Goal: Task Accomplishment & Management: Manage account settings

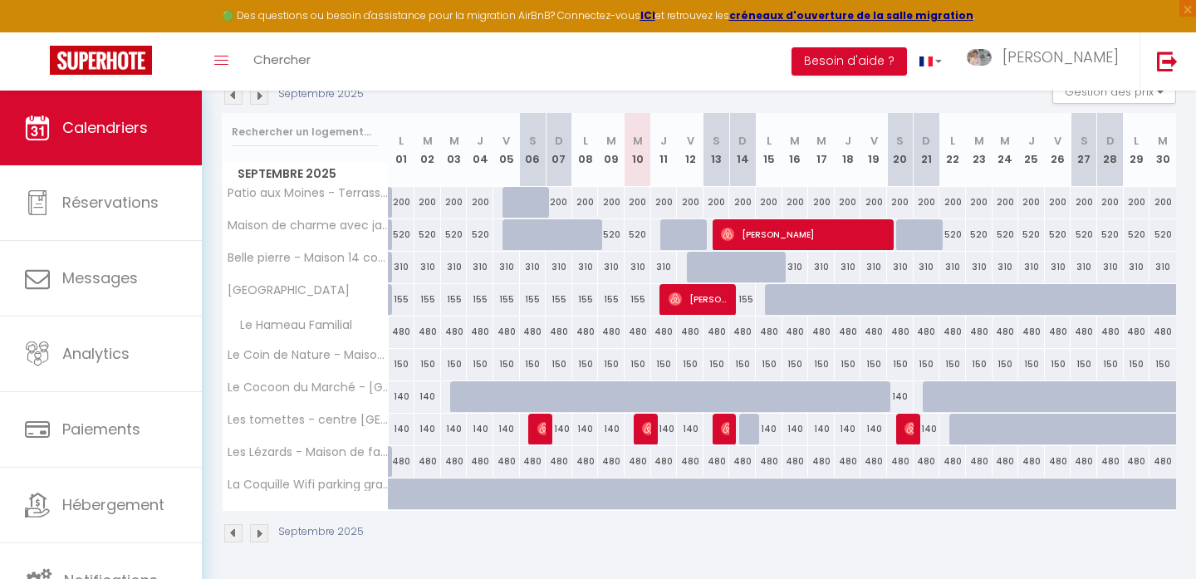
scroll to position [4, 0]
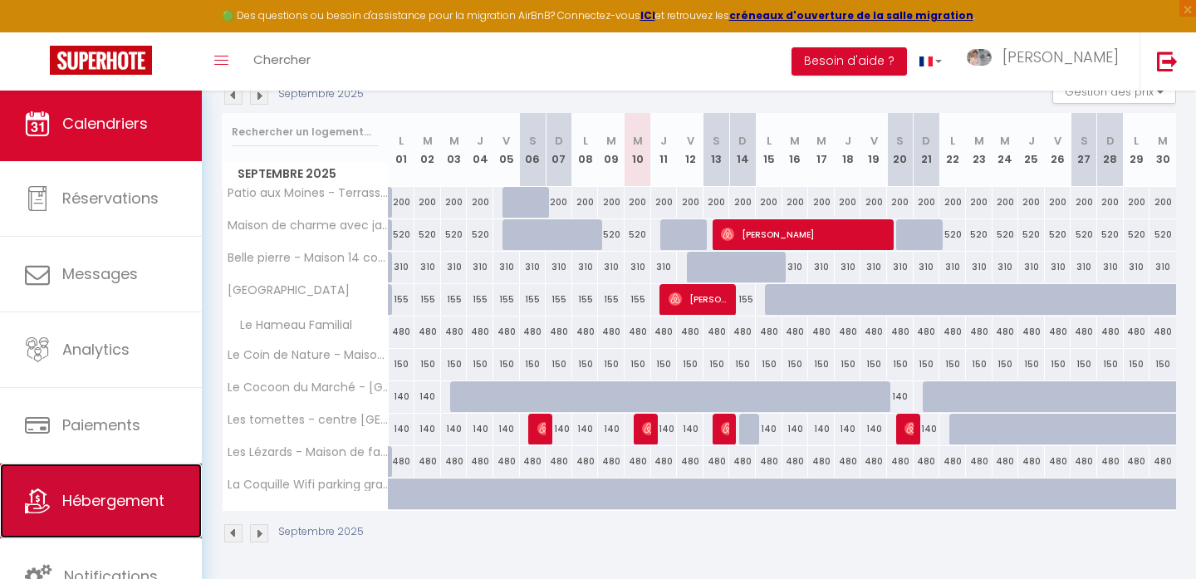
click at [112, 510] on span "Hébergement" at bounding box center [113, 500] width 102 height 21
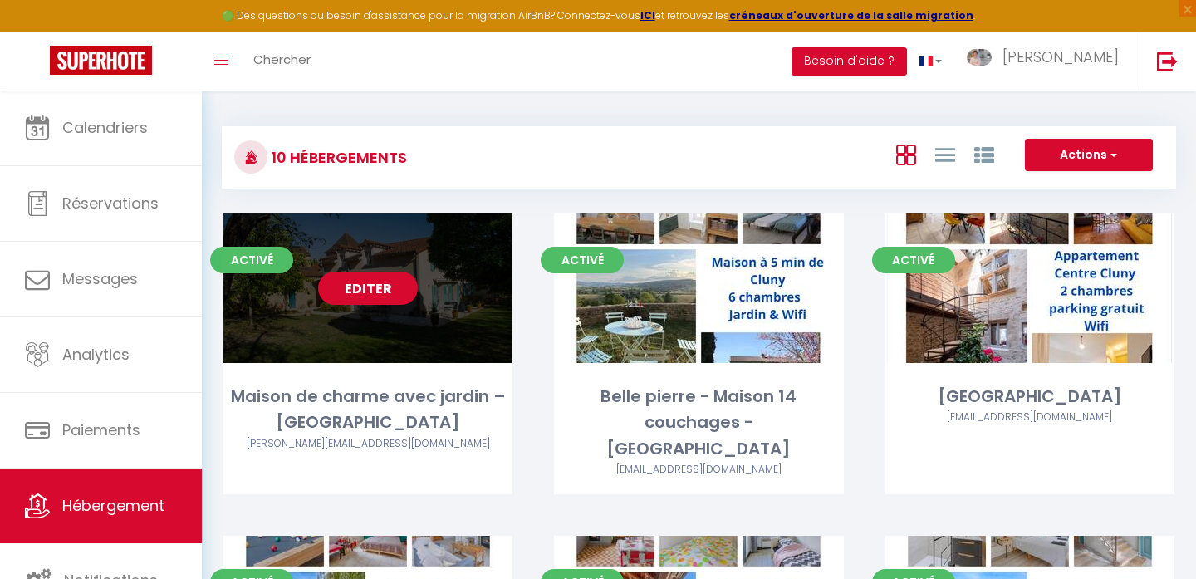
click at [359, 287] on link "Editer" at bounding box center [368, 288] width 100 height 33
select select "3"
select select "2"
select select "1"
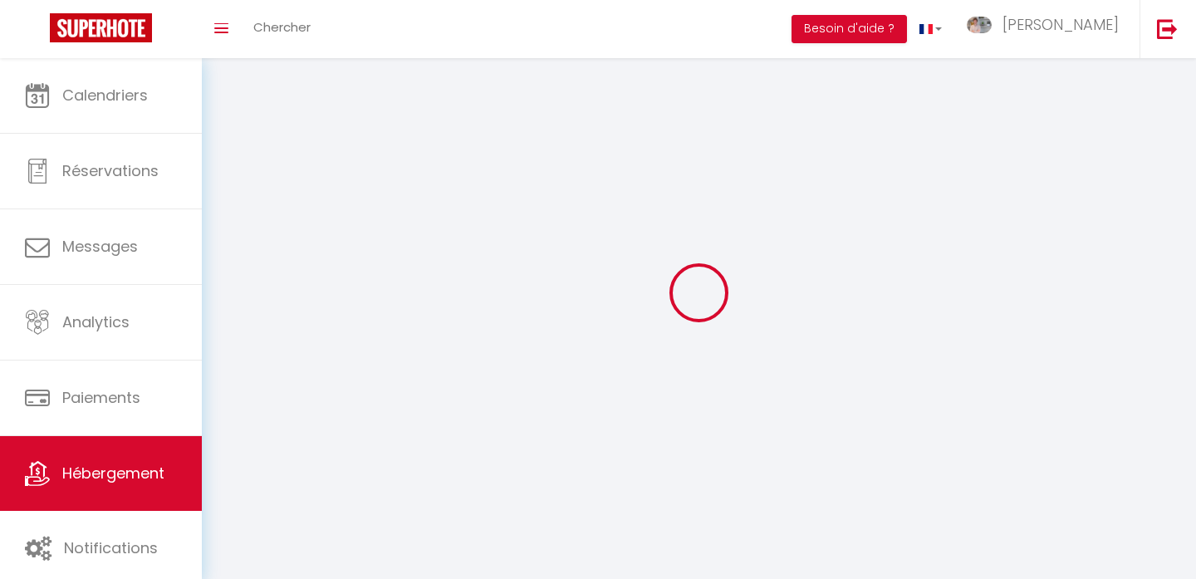
select select
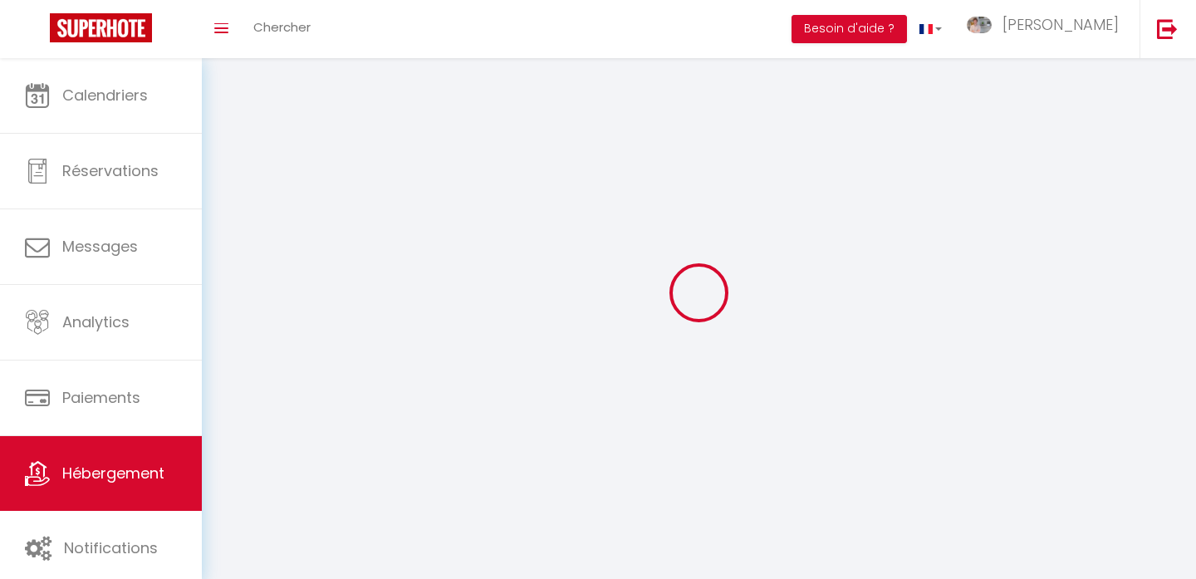
select select
checkbox input "false"
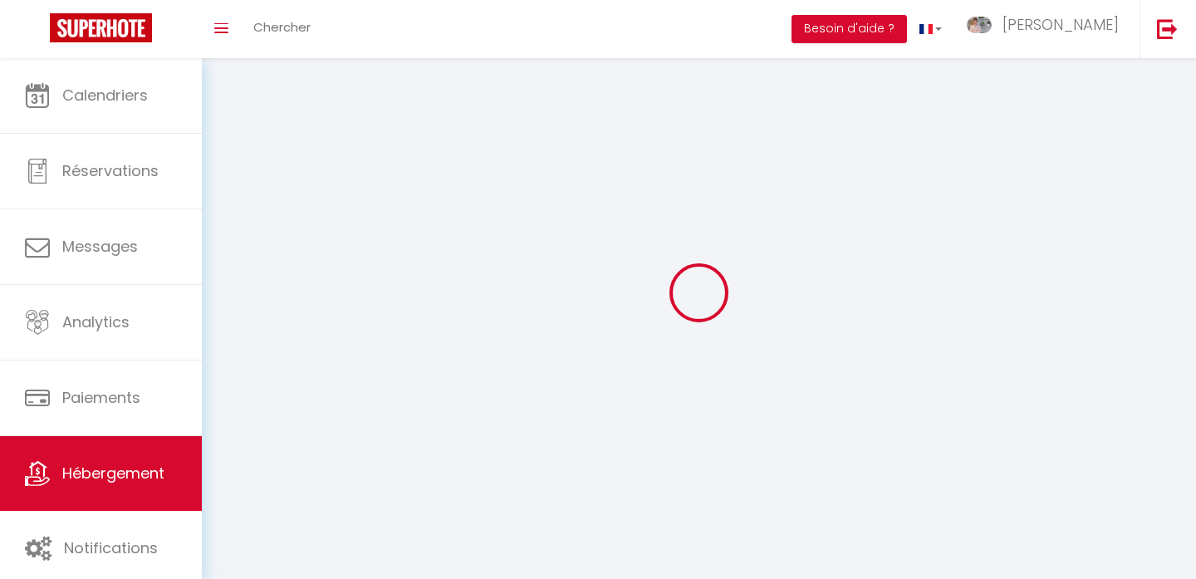
select select
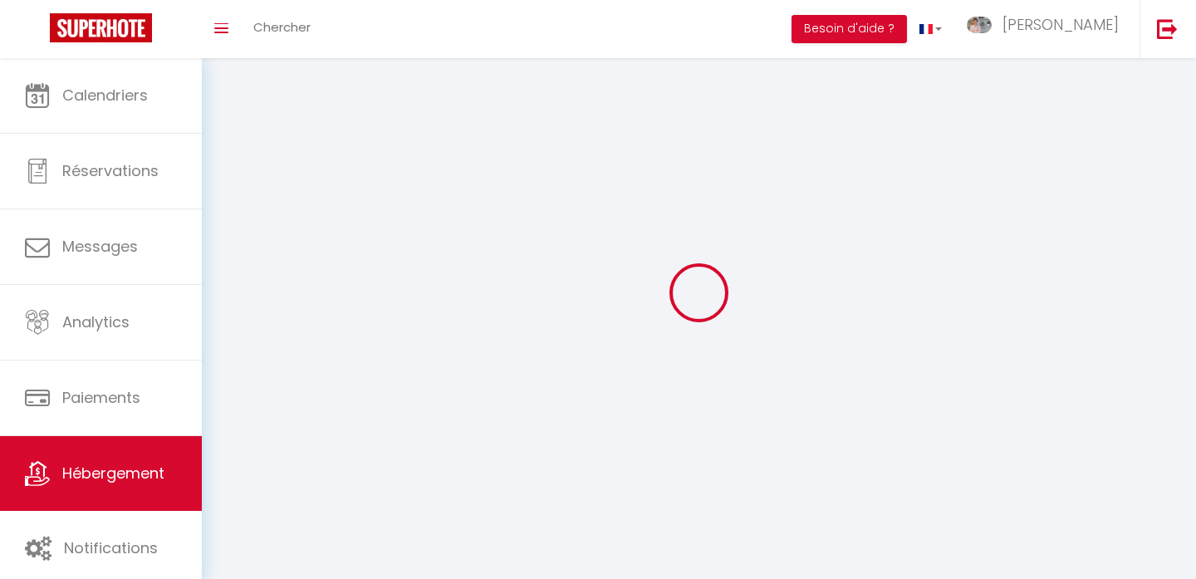
select select
checkbox input "false"
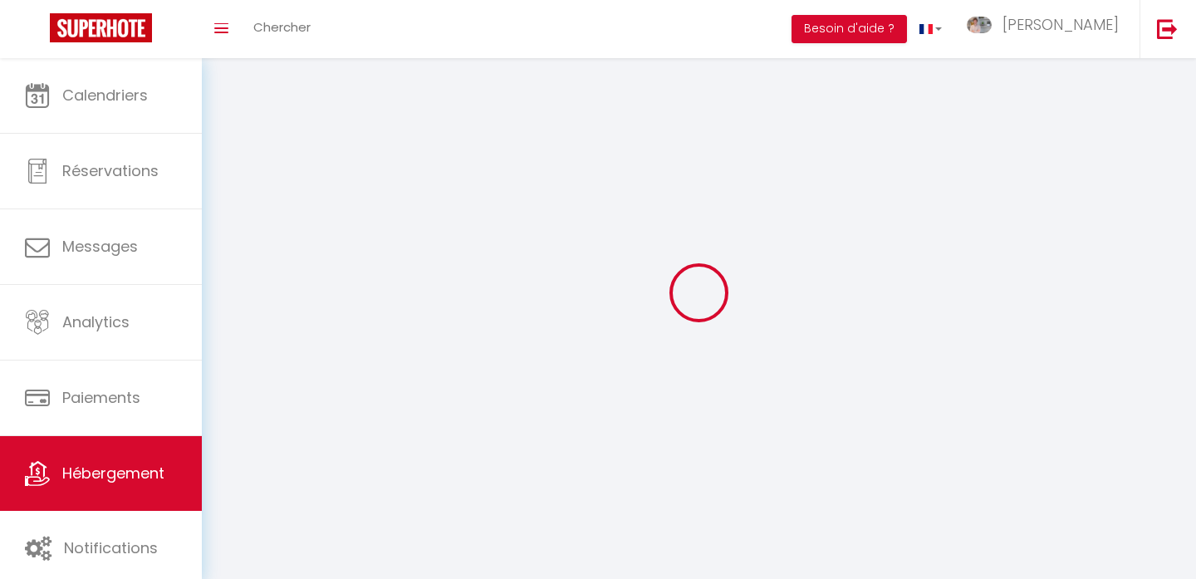
checkbox input "false"
select select
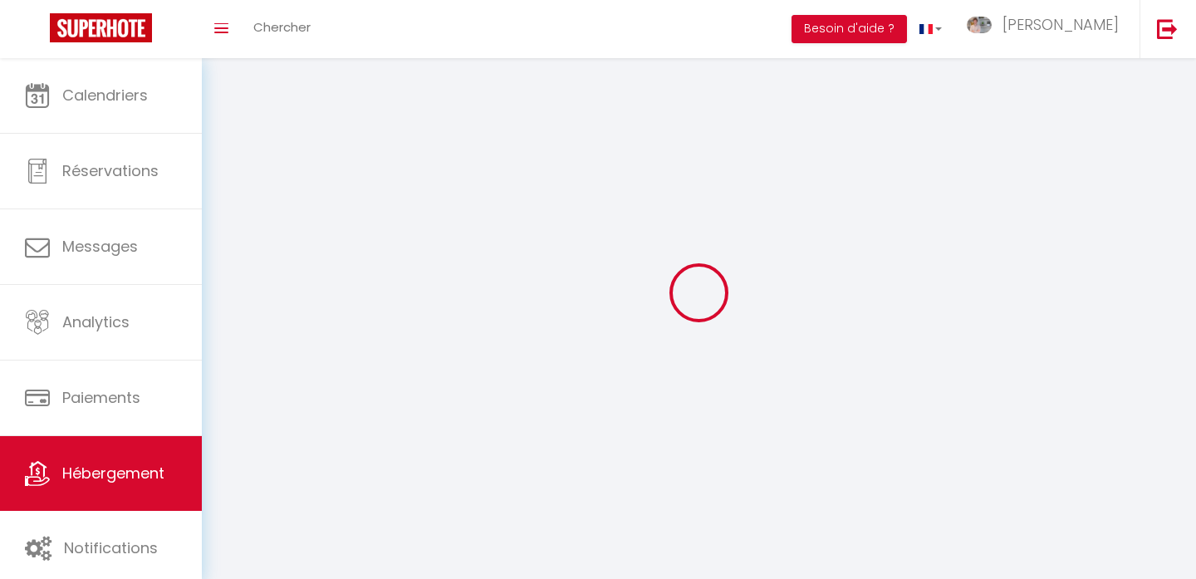
select select
checkbox input "false"
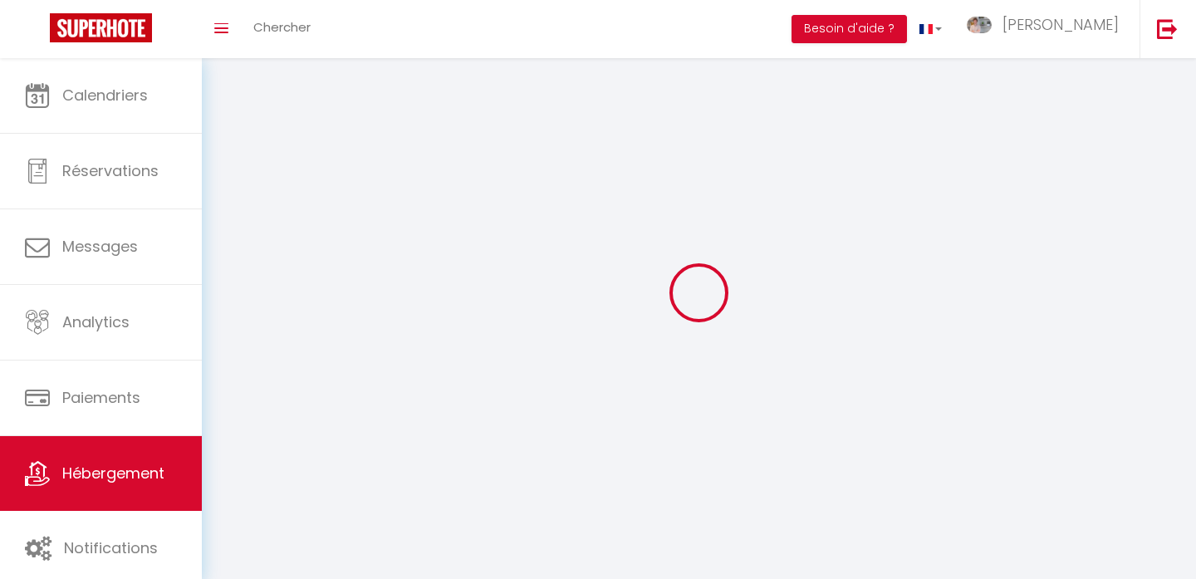
checkbox input "false"
select select
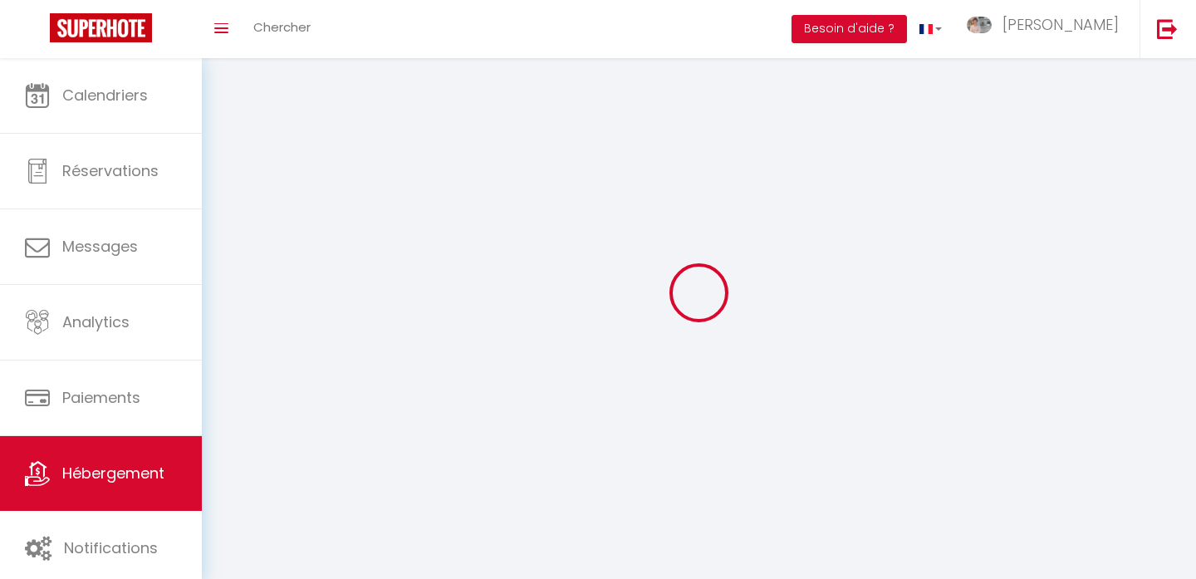
select select
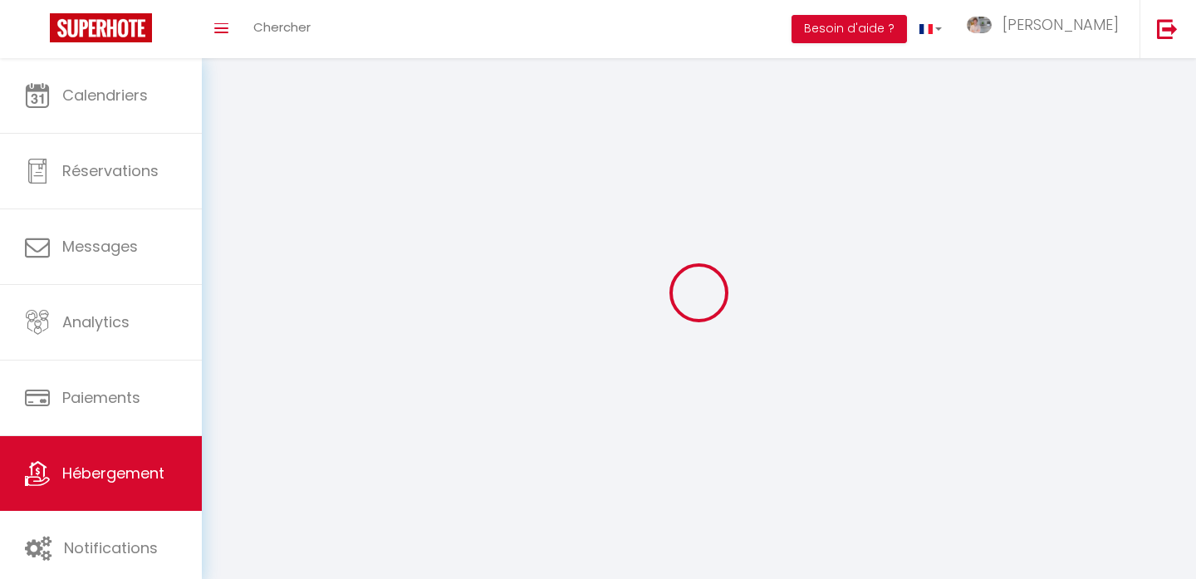
checkbox input "false"
select select
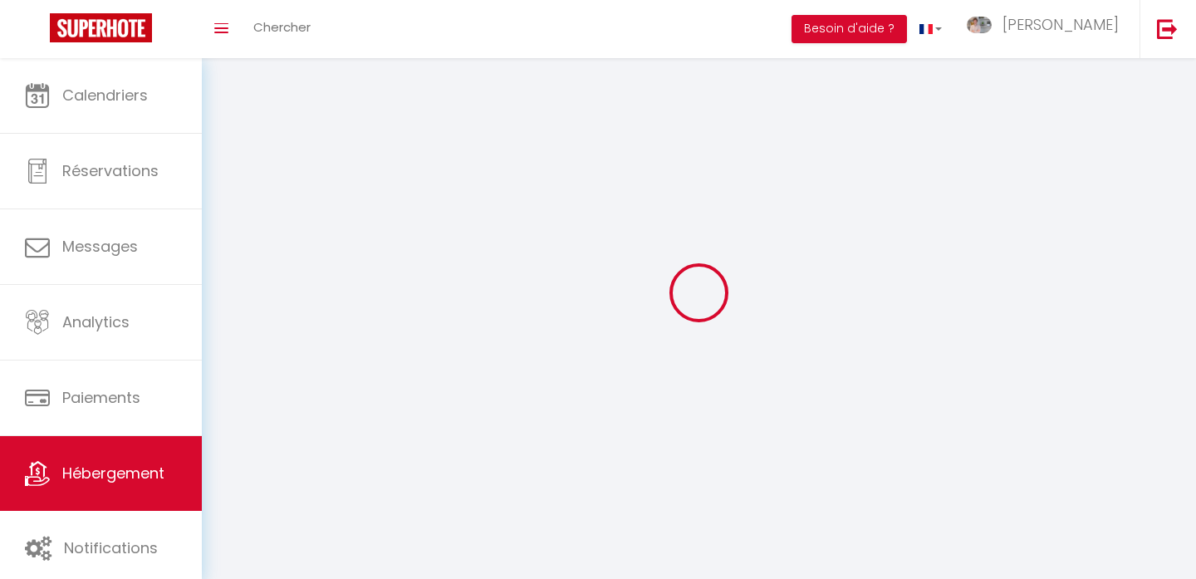
select select
select select "1"
select select
select select "28"
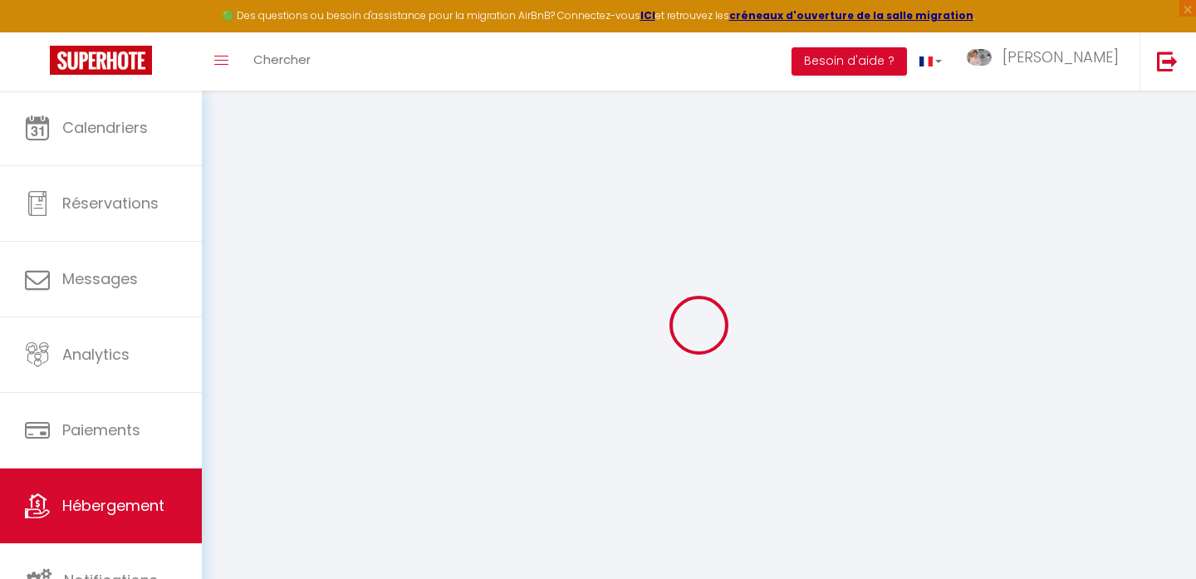
select select
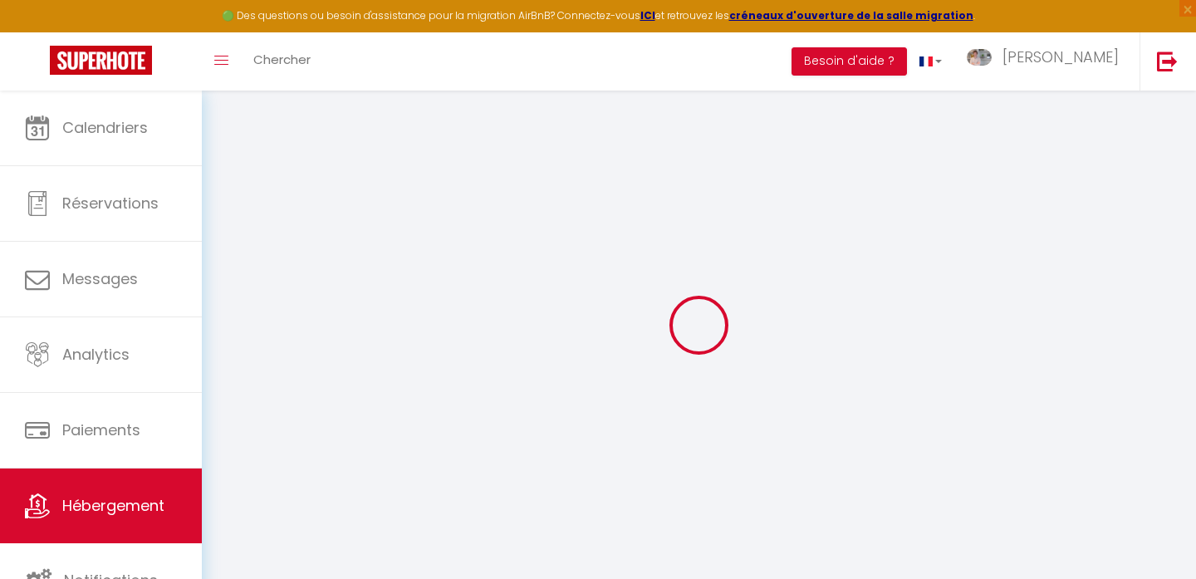
select select
checkbox input "false"
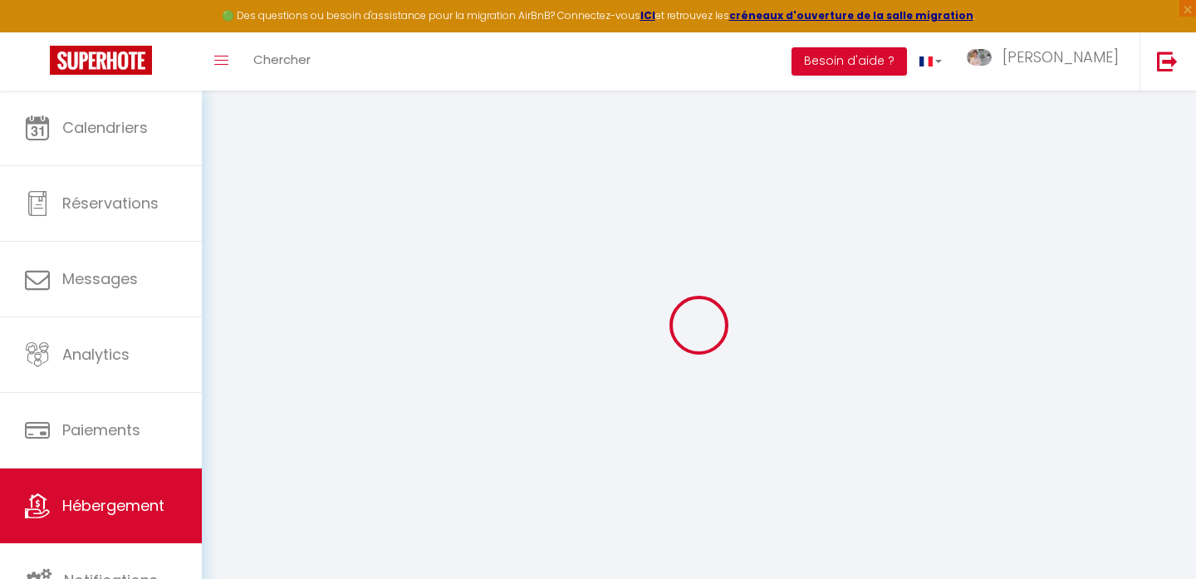
select select
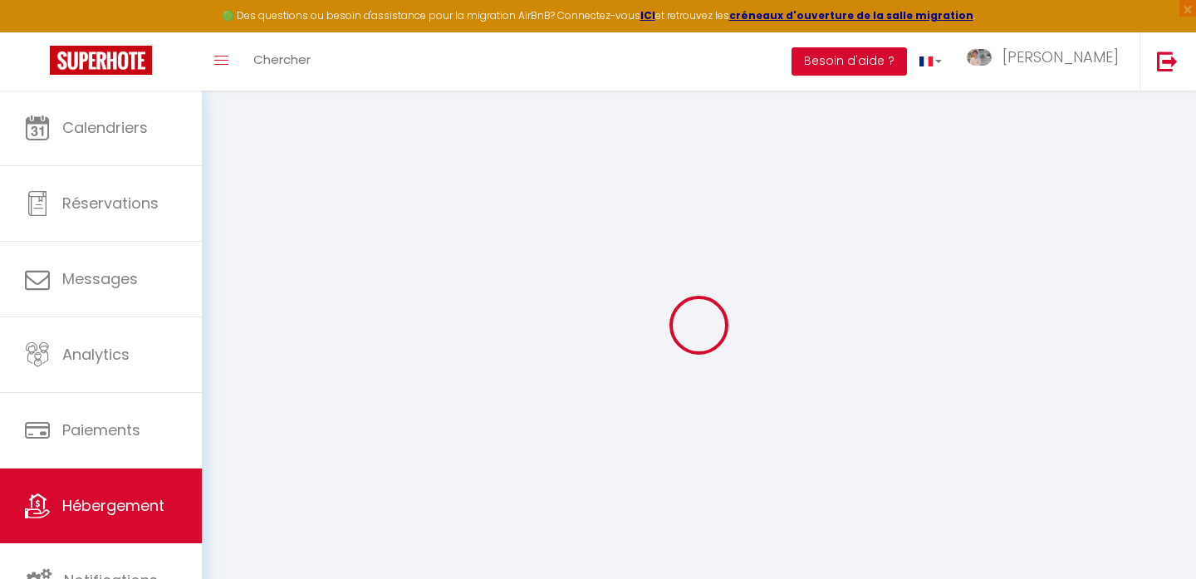
select select
checkbox input "false"
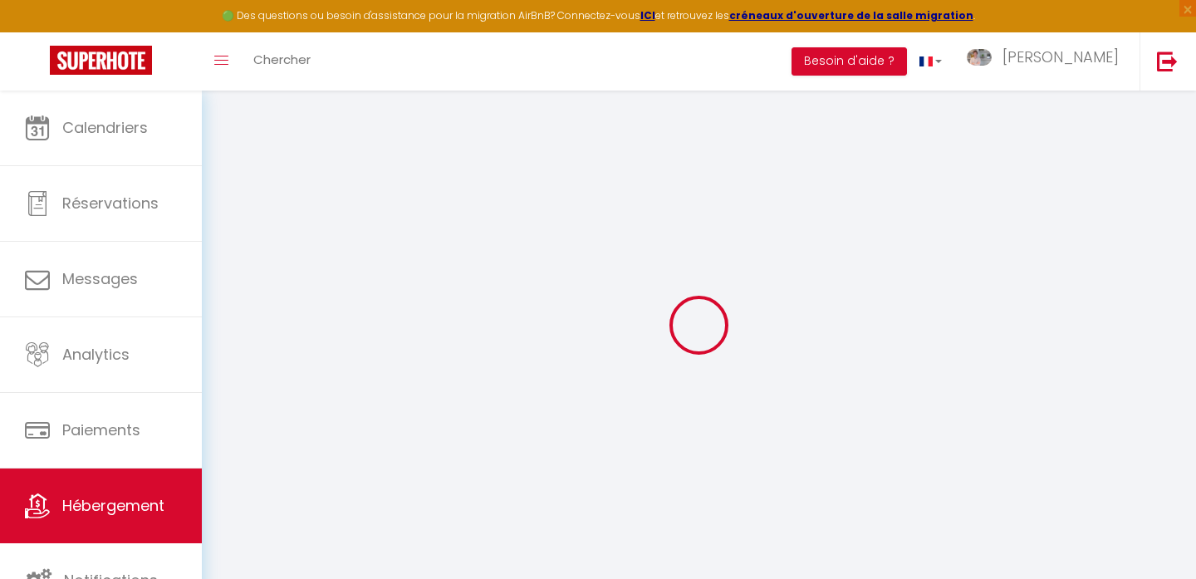
checkbox input "false"
select select
type input "Maison de charme avec jardin – Cluny Centre-Ville"
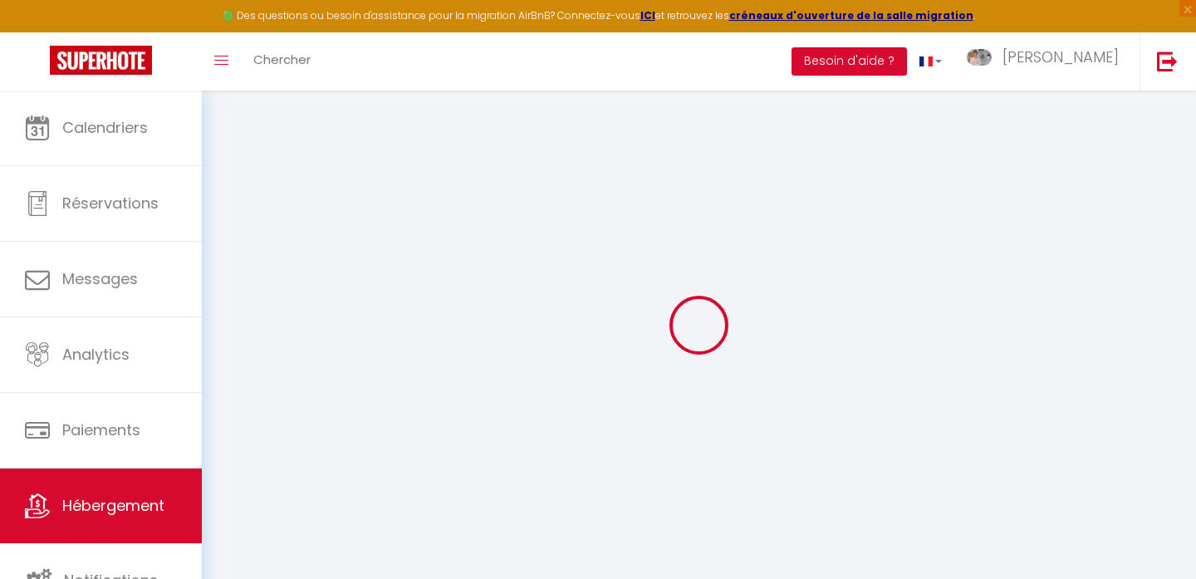
select select "houses"
select select "16"
select select "8"
select select "3"
type input "520"
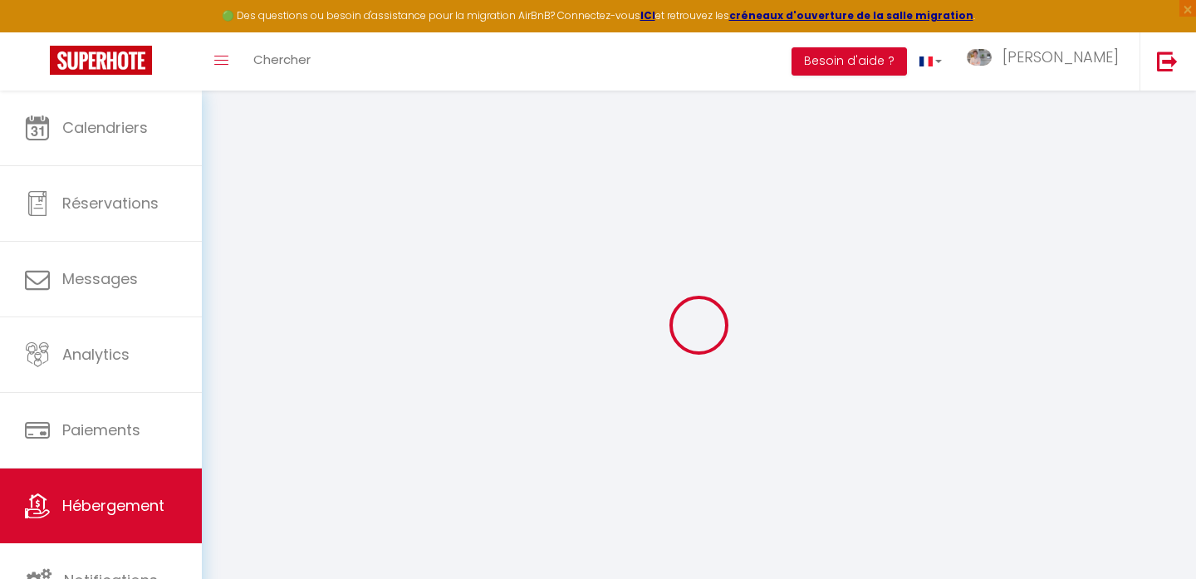
select select
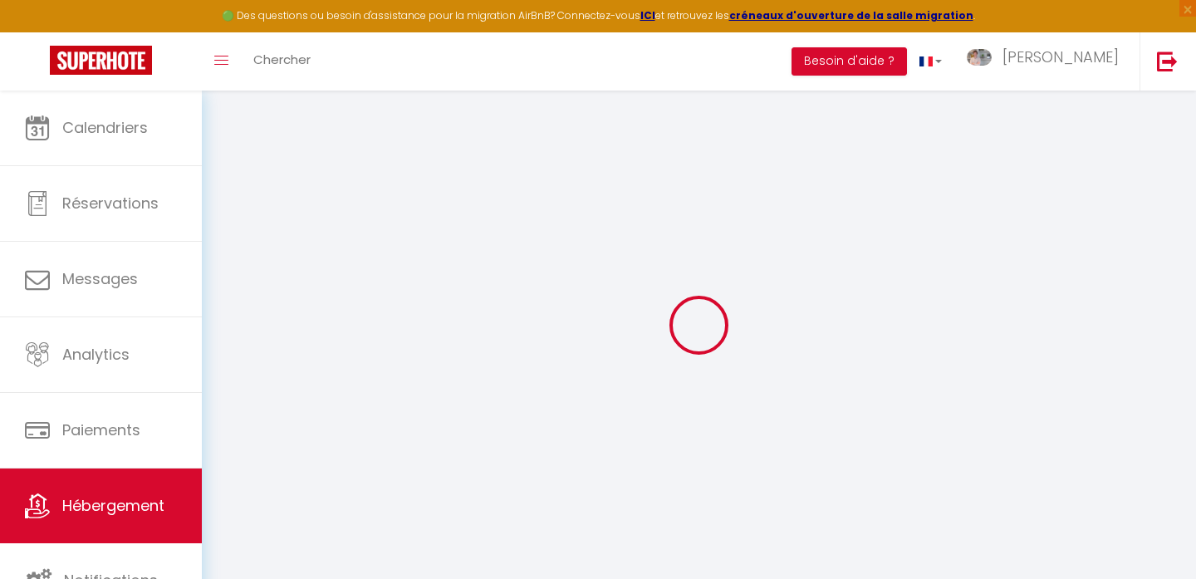
type input "2 Petite Rue de l'Étoile"
type input "71250"
type input "Cluny"
type input "morgan@storys-international.com"
select select
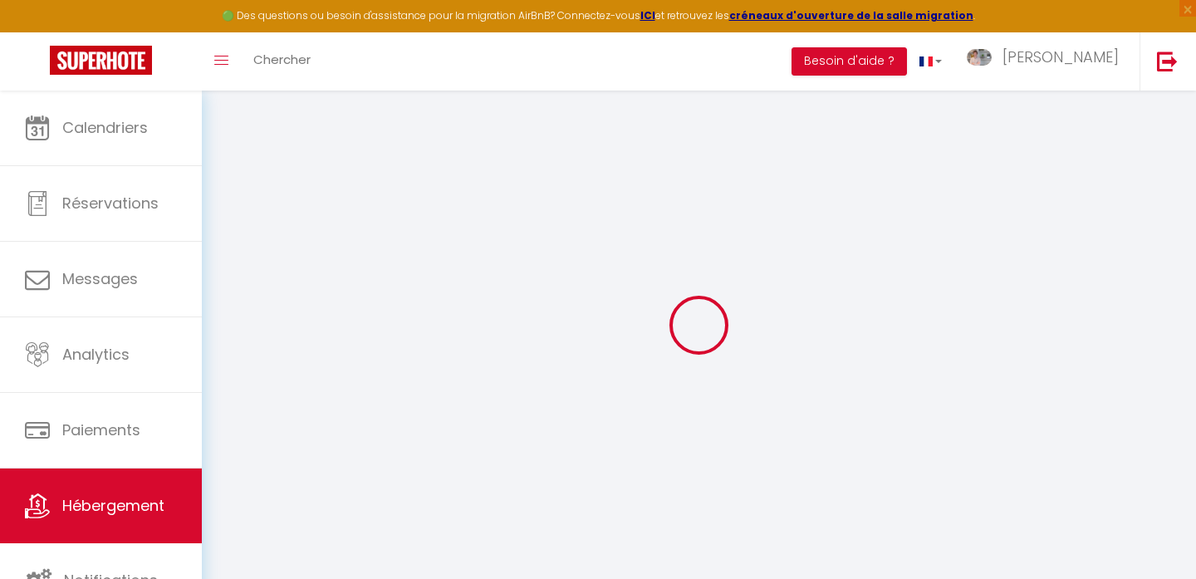
checkbox input "false"
type input "0"
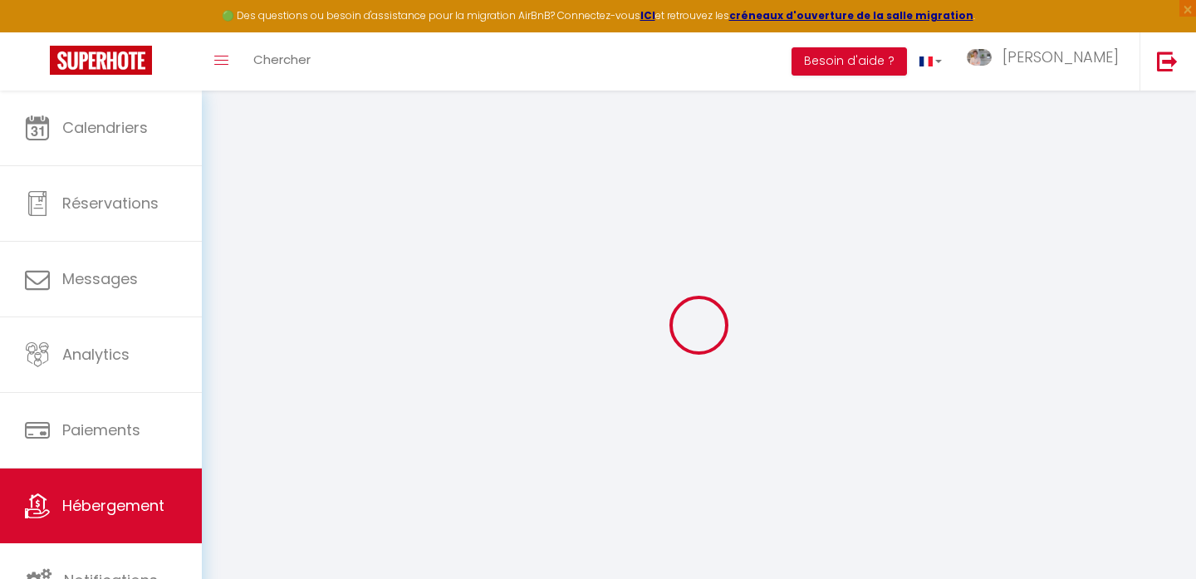
type input "0"
select select
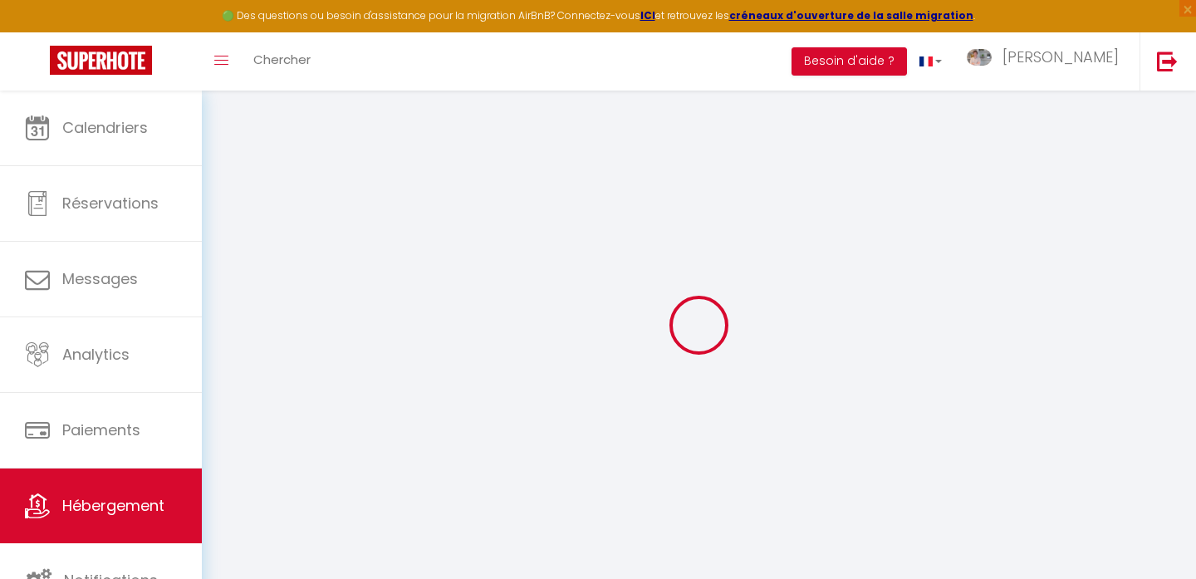
select select
checkbox input "false"
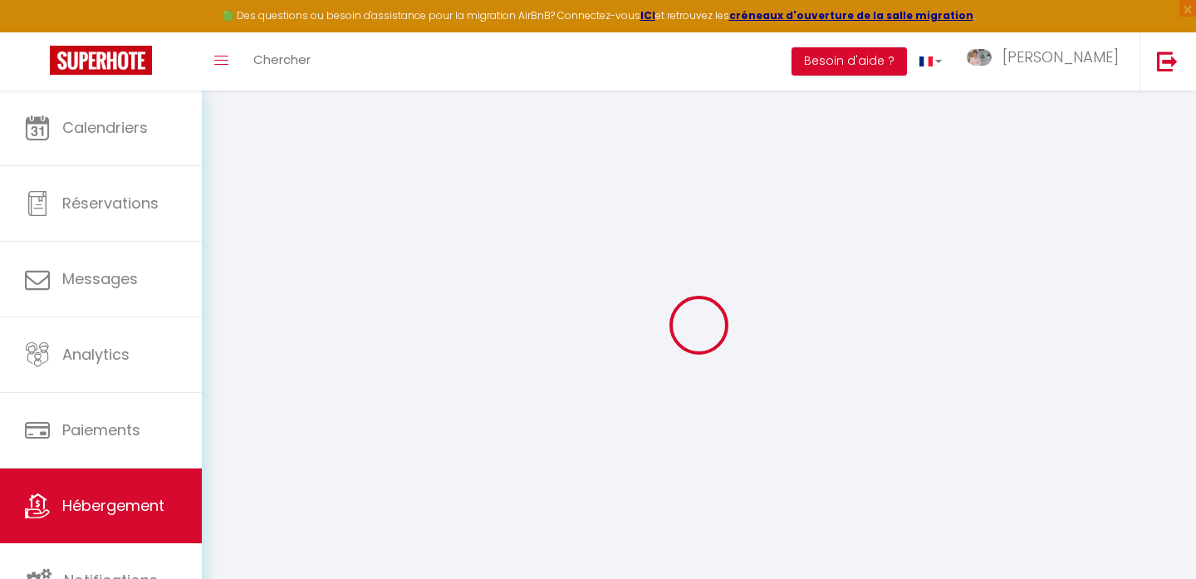
checkbox input "false"
select select "16:00"
select select "23:45"
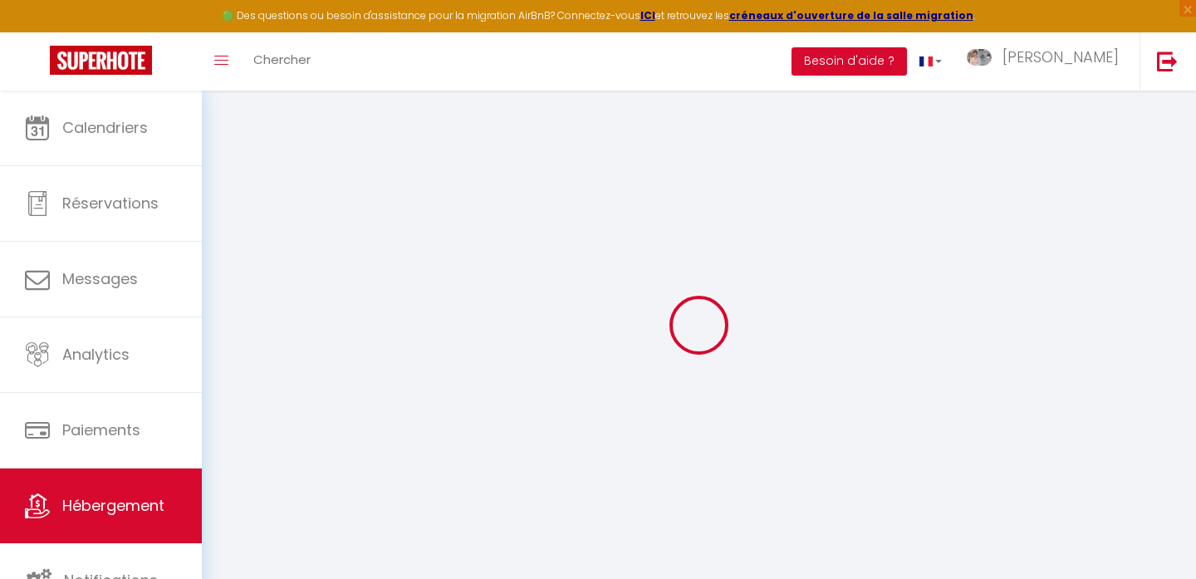
select select "11:00"
select select "30"
select select "120"
select select
checkbox input "false"
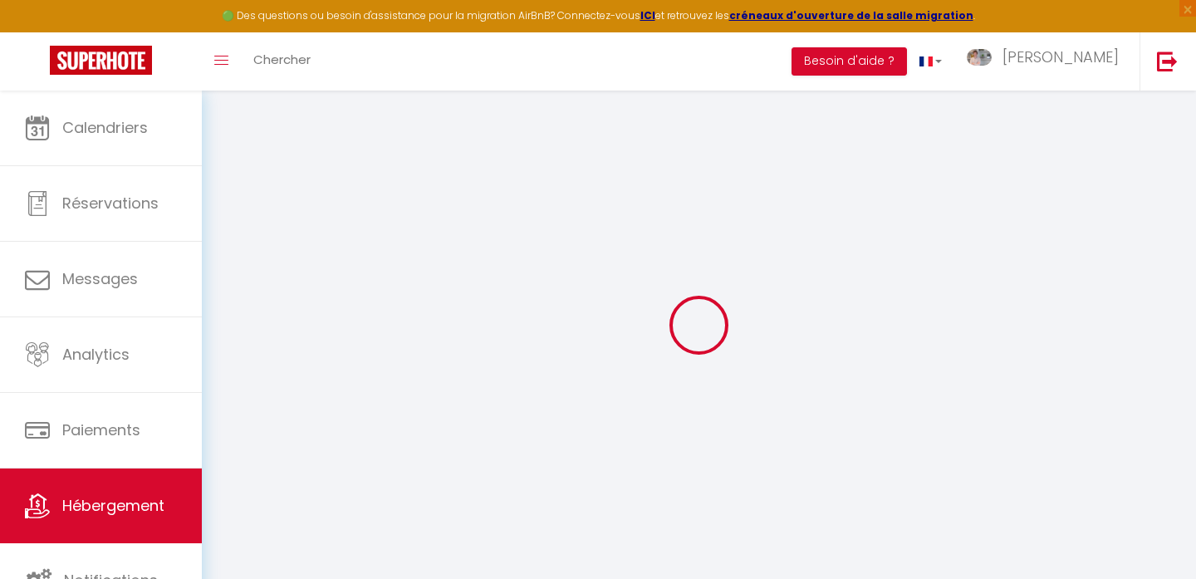
checkbox input "false"
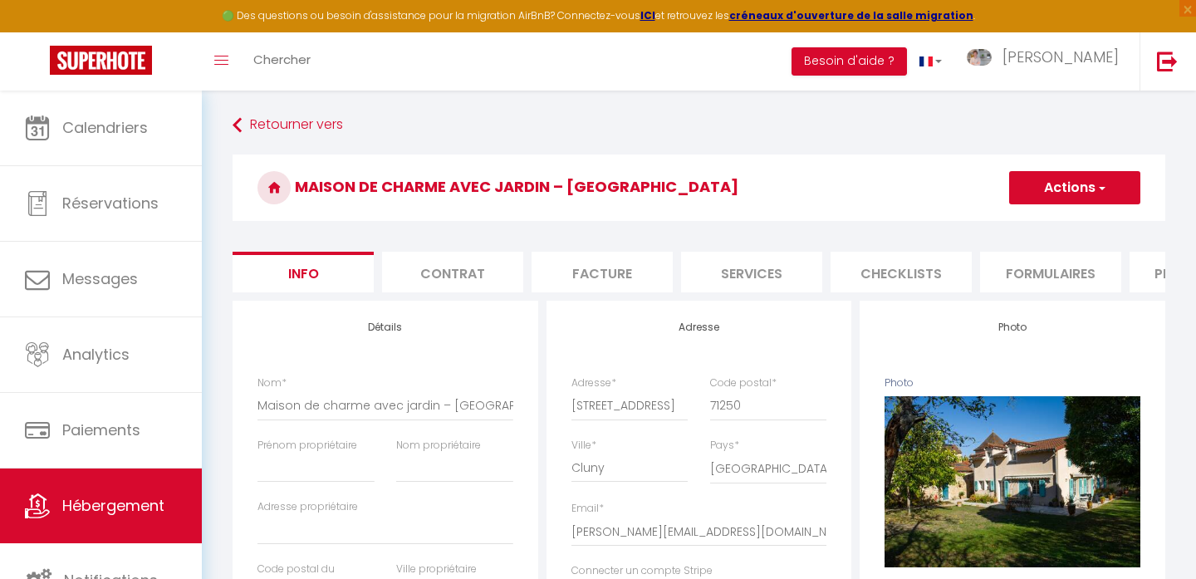
click at [507, 192] on h3 "Maison de charme avec jardin – Cluny Centre-Ville" at bounding box center [699, 187] width 933 height 66
click at [1037, 188] on button "Actions" at bounding box center [1074, 187] width 131 height 33
click at [493, 276] on li "Contrat" at bounding box center [452, 272] width 141 height 41
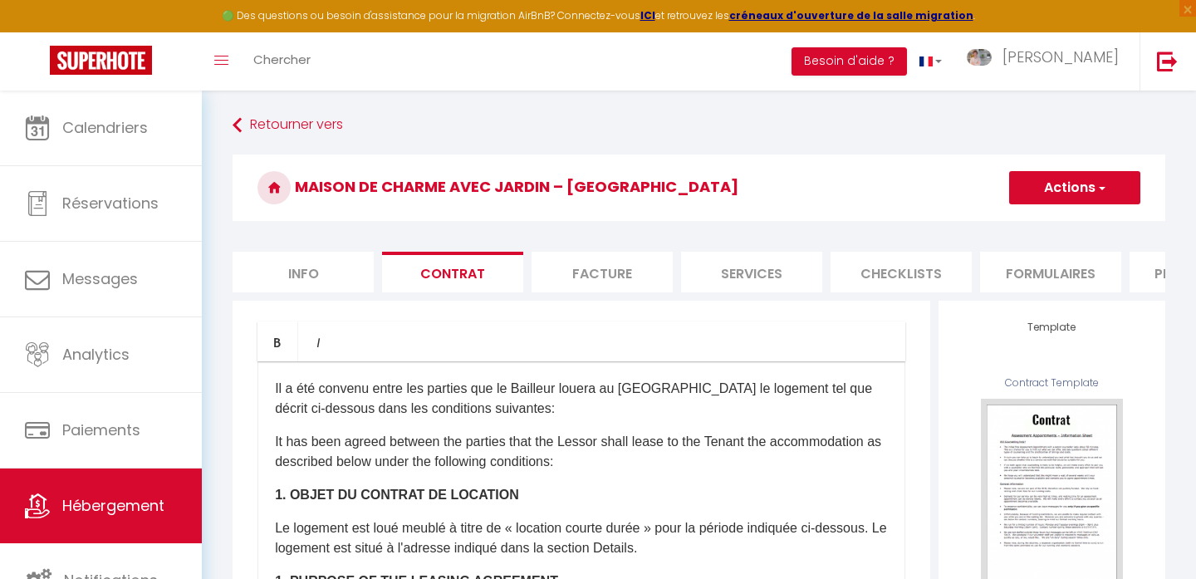
click at [605, 267] on li "Facture" at bounding box center [602, 272] width 141 height 41
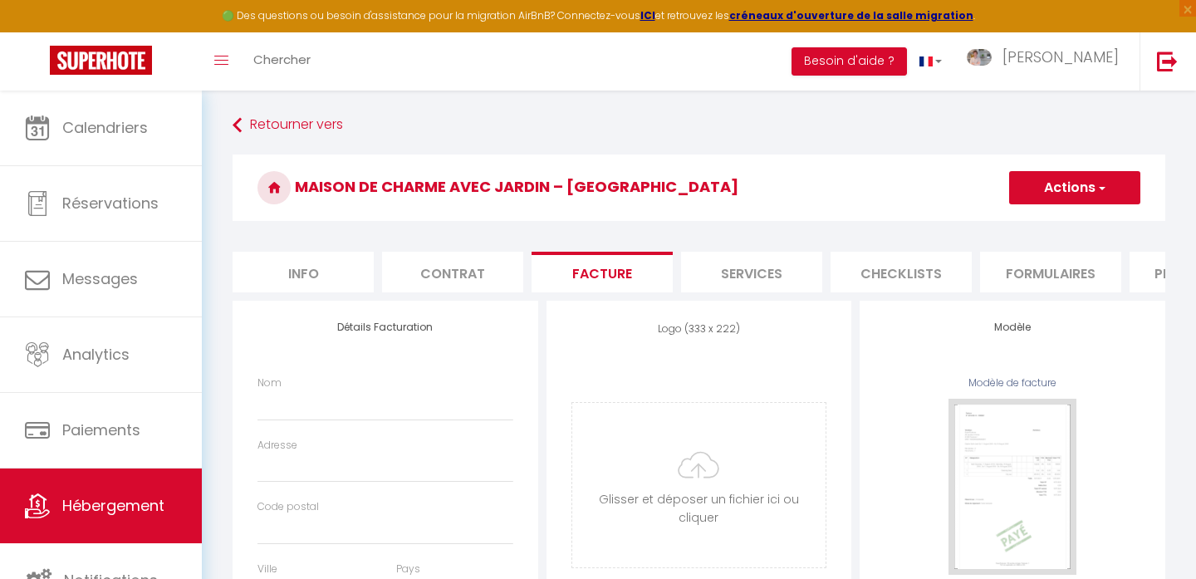
select select
click at [732, 264] on li "Services" at bounding box center [751, 272] width 141 height 41
select select
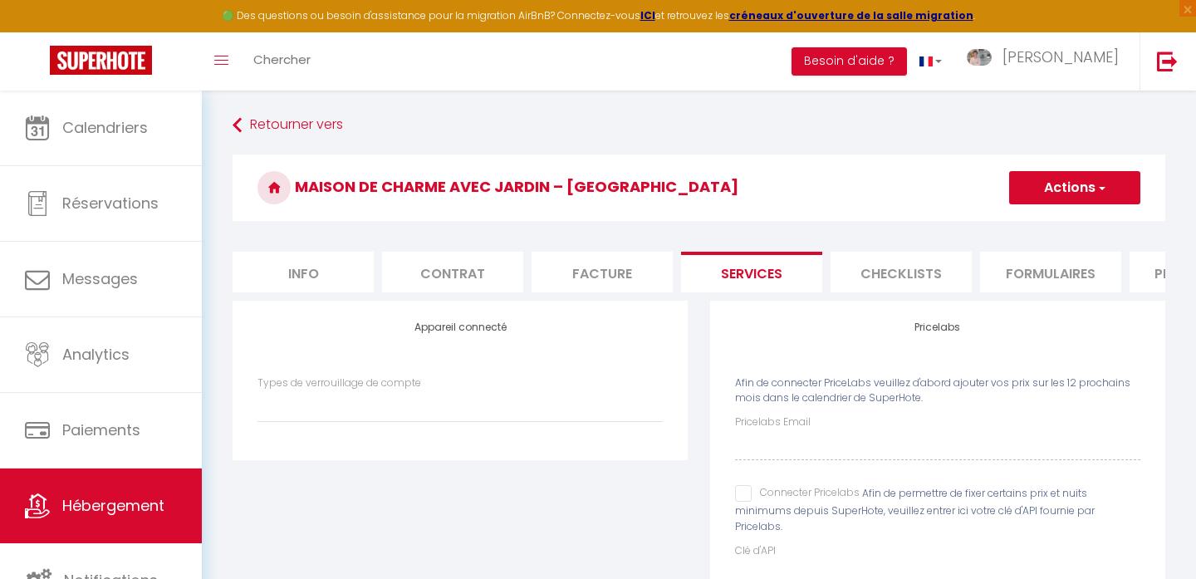
click at [875, 278] on li "Checklists" at bounding box center [901, 272] width 141 height 41
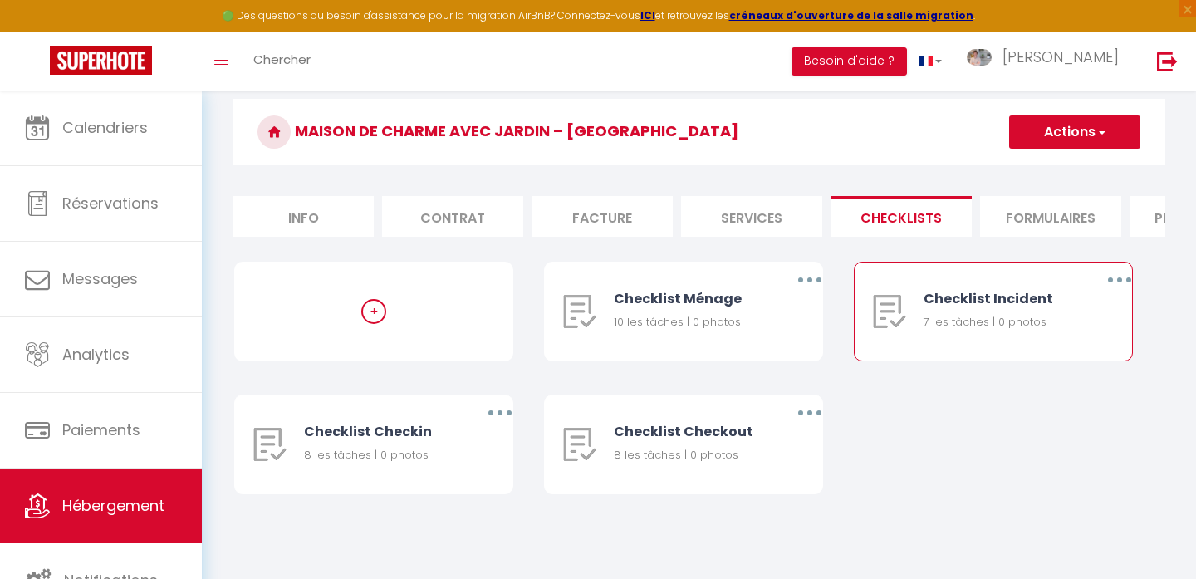
scroll to position [59, 0]
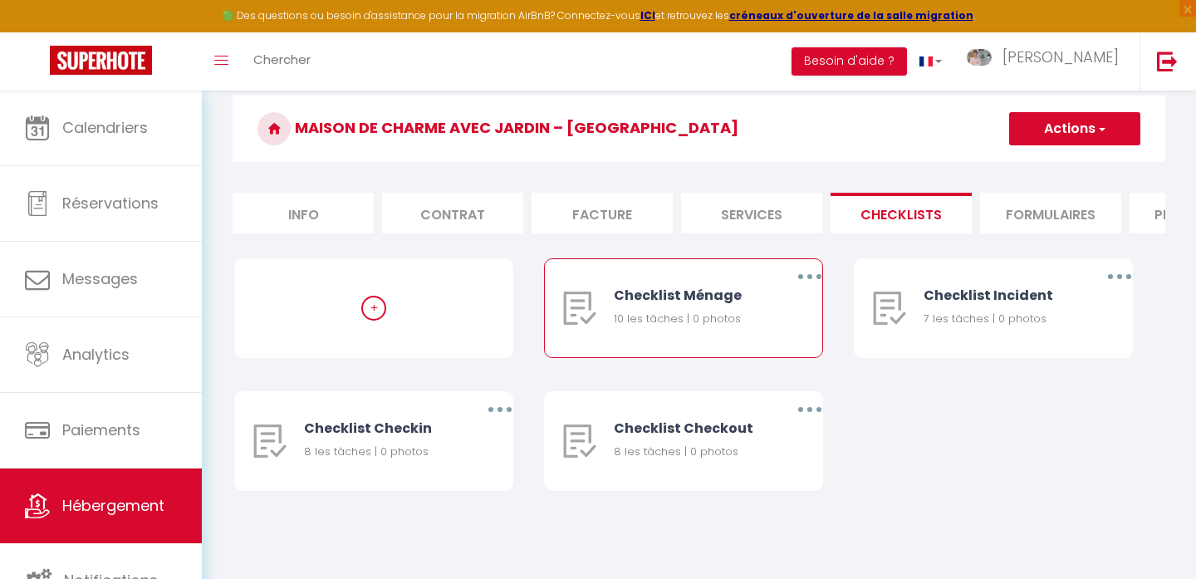
click at [740, 331] on div "Checklist Ménage 10 les tâches | 0 photos" at bounding box center [689, 308] width 151 height 98
click at [683, 304] on div "Checklist Ménage" at bounding box center [689, 295] width 151 height 21
click at [620, 292] on div "Checklist Ménage" at bounding box center [689, 295] width 151 height 21
click at [582, 300] on img at bounding box center [579, 308] width 33 height 33
click at [809, 273] on button "button" at bounding box center [810, 276] width 47 height 27
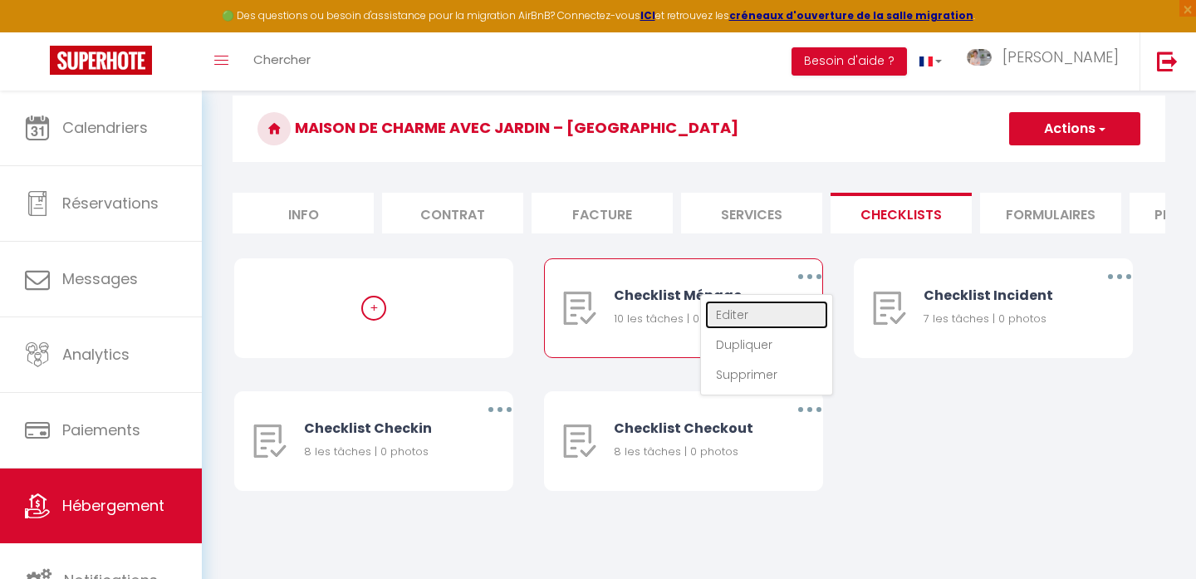
click at [764, 306] on link "Editer" at bounding box center [766, 315] width 123 height 28
type input "Checklist Ménage"
type input "Procédure à suivre à la fin du ménage"
select select
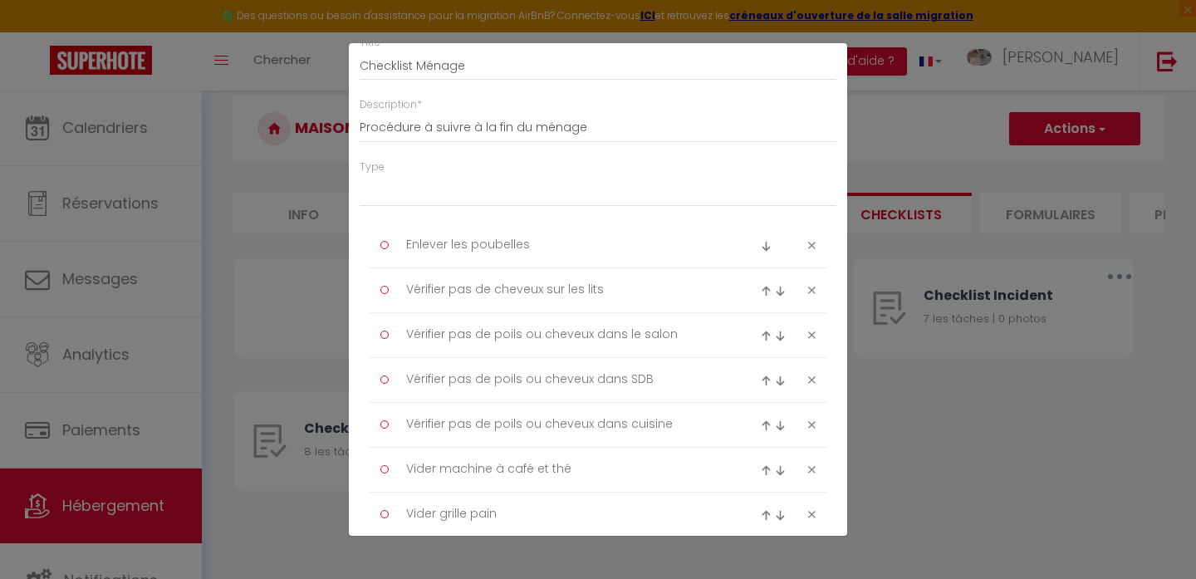
scroll to position [0, 0]
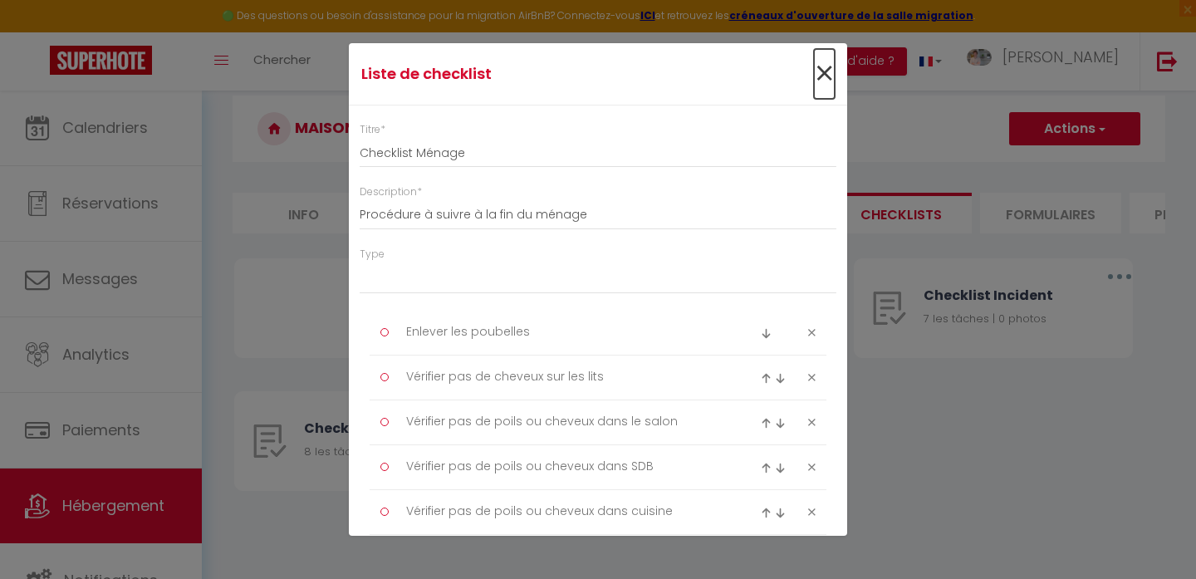
click at [826, 67] on span "×" at bounding box center [824, 74] width 21 height 50
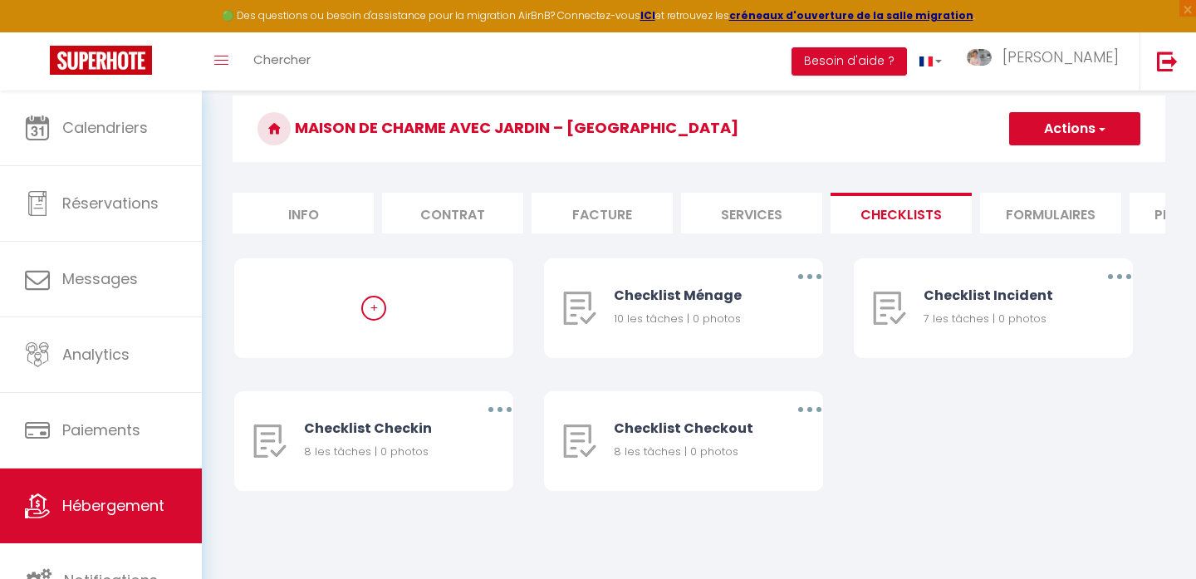
scroll to position [58, 0]
click at [1017, 215] on li "Formulaires" at bounding box center [1050, 214] width 141 height 41
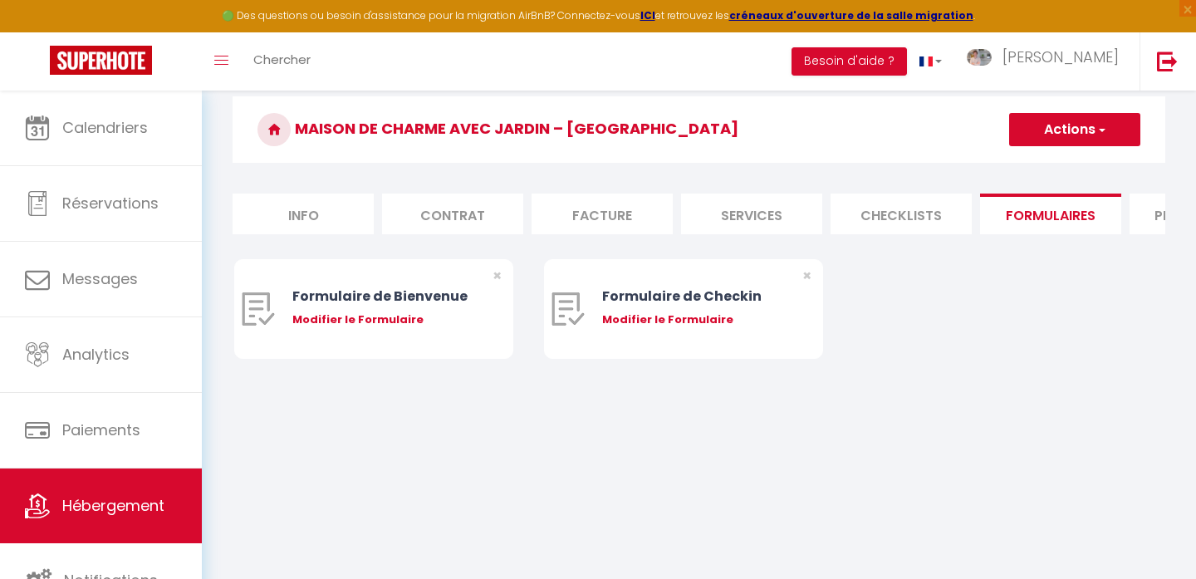
click at [1140, 208] on li "Plateformes" at bounding box center [1200, 214] width 141 height 41
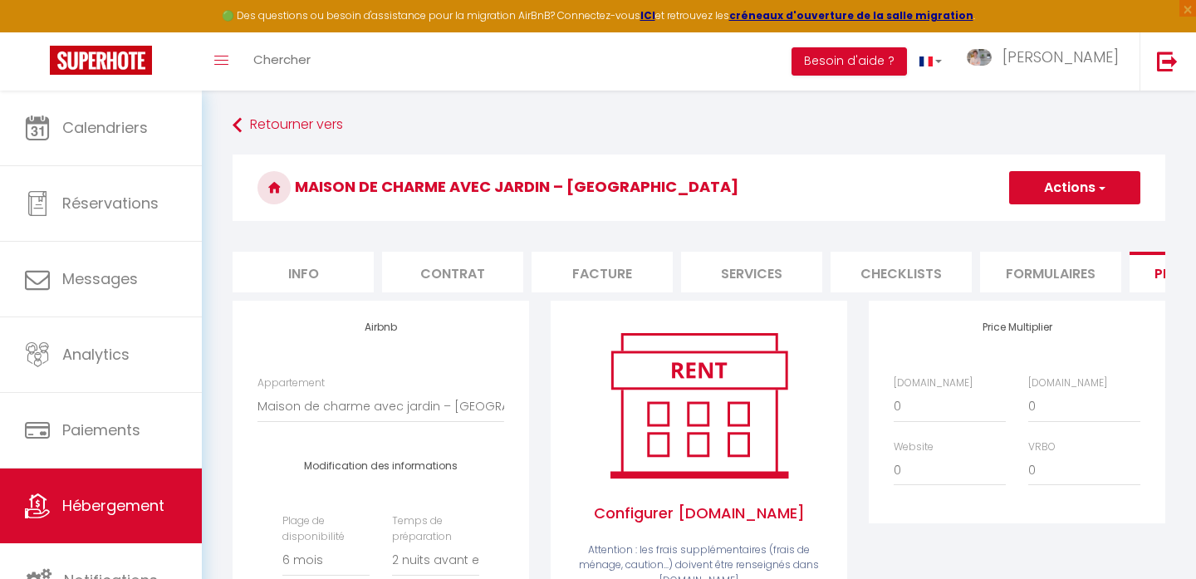
click at [265, 275] on li "Info" at bounding box center [303, 272] width 141 height 41
select select
checkbox input "false"
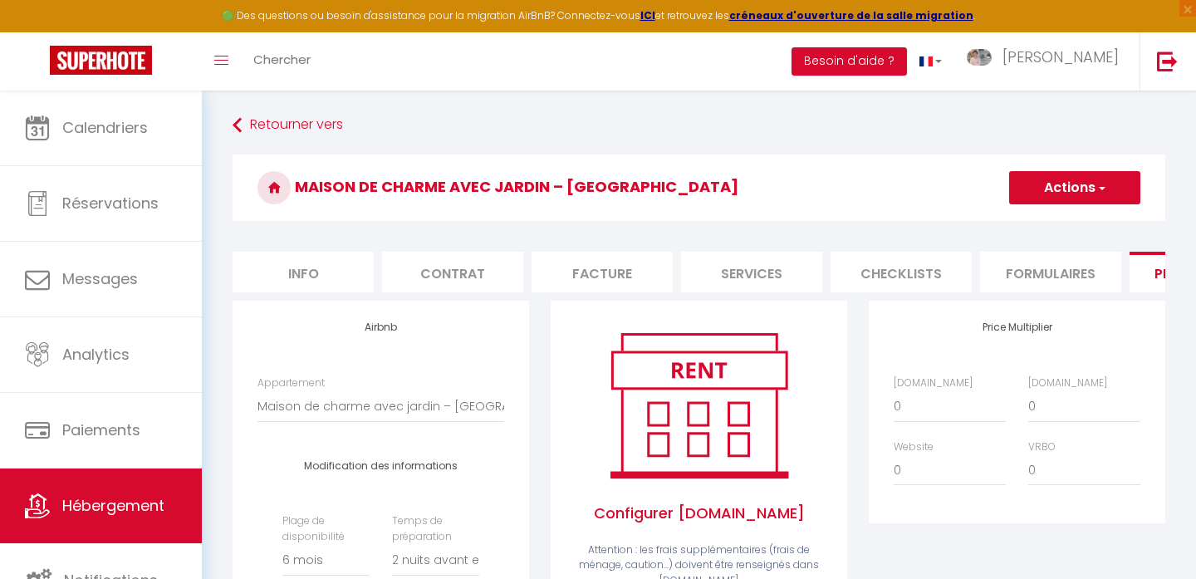
checkbox input "false"
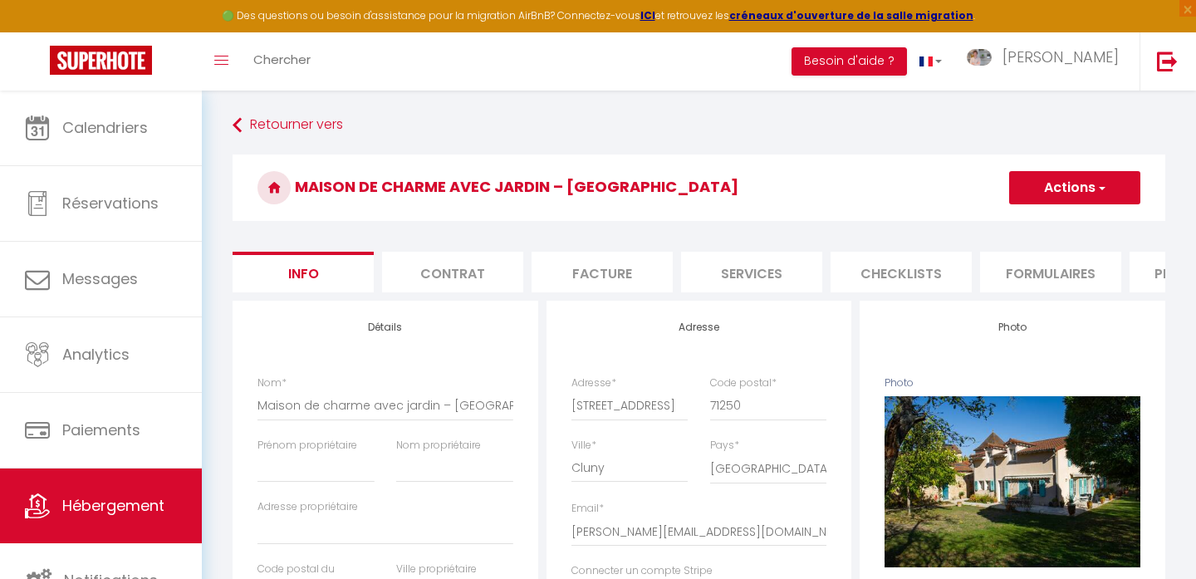
click at [367, 189] on h3 "Maison de charme avec jardin – Cluny Centre-Ville" at bounding box center [699, 187] width 933 height 66
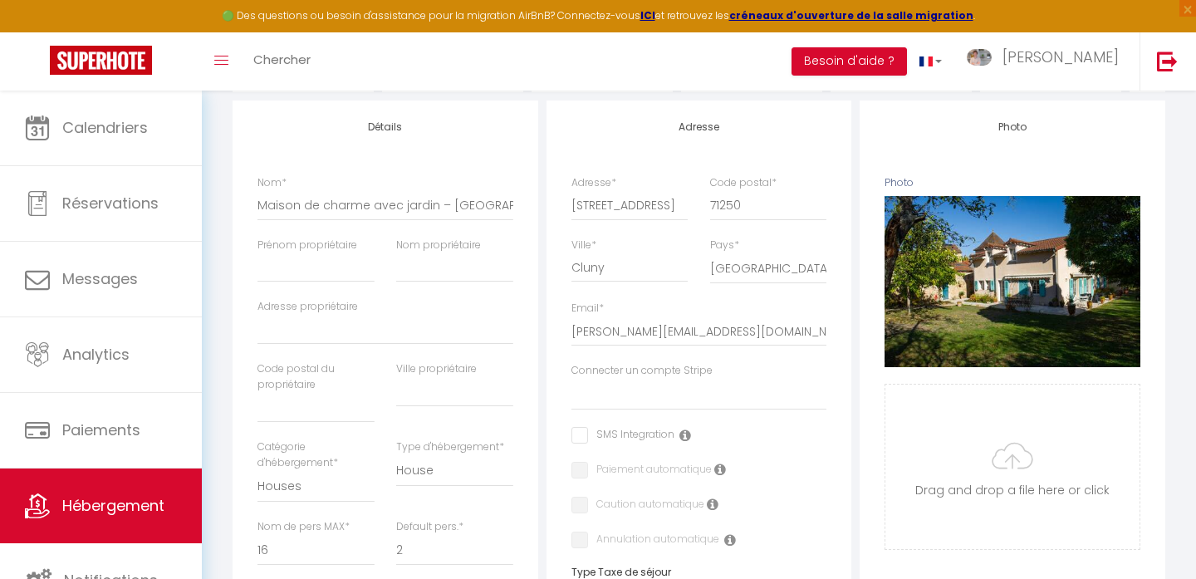
scroll to position [201, 0]
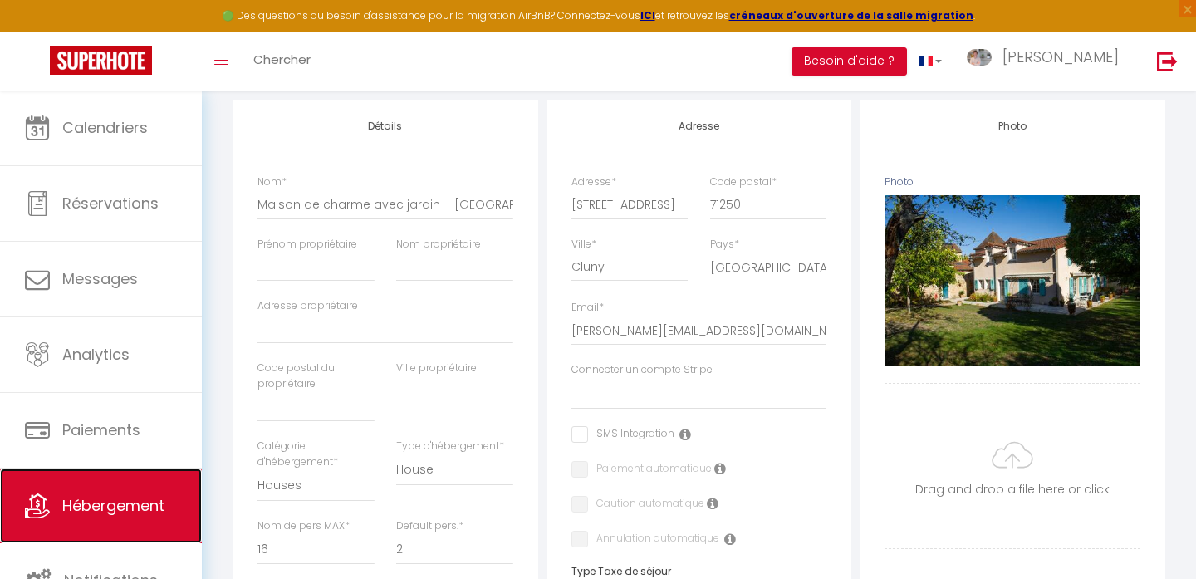
click at [123, 510] on span "Hébergement" at bounding box center [113, 505] width 102 height 21
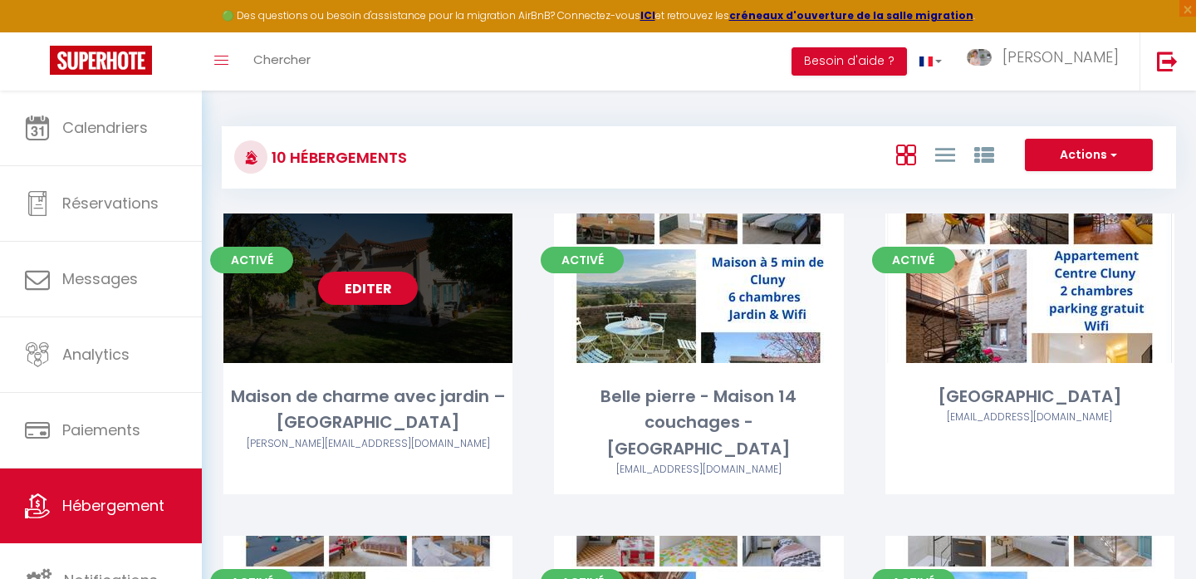
click at [352, 295] on link "Editer" at bounding box center [368, 288] width 100 height 33
select select "3"
select select "2"
select select "1"
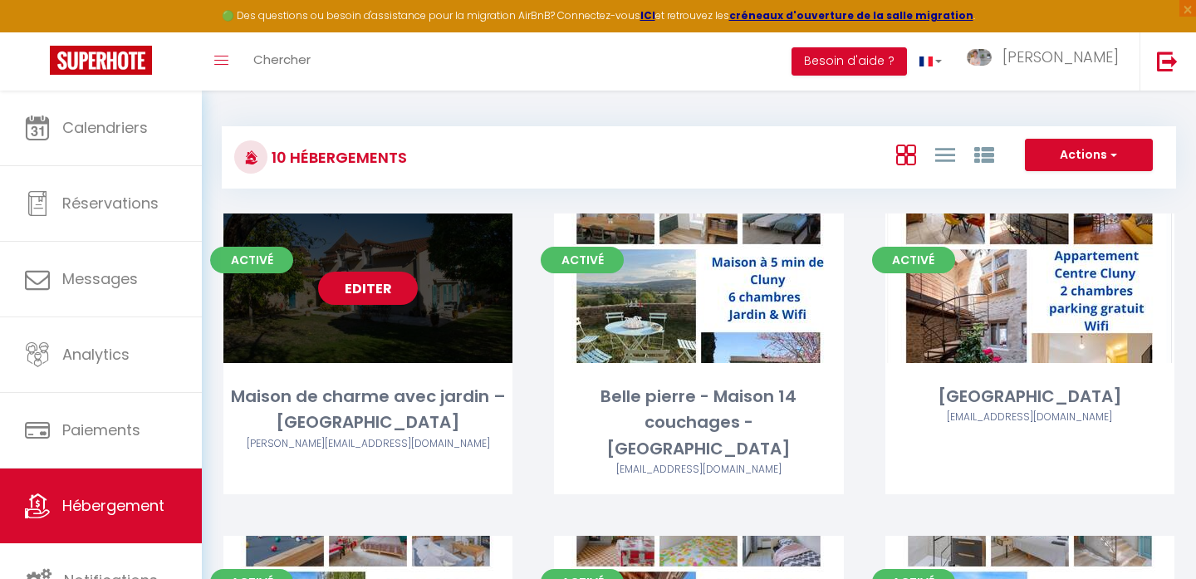
select select "28"
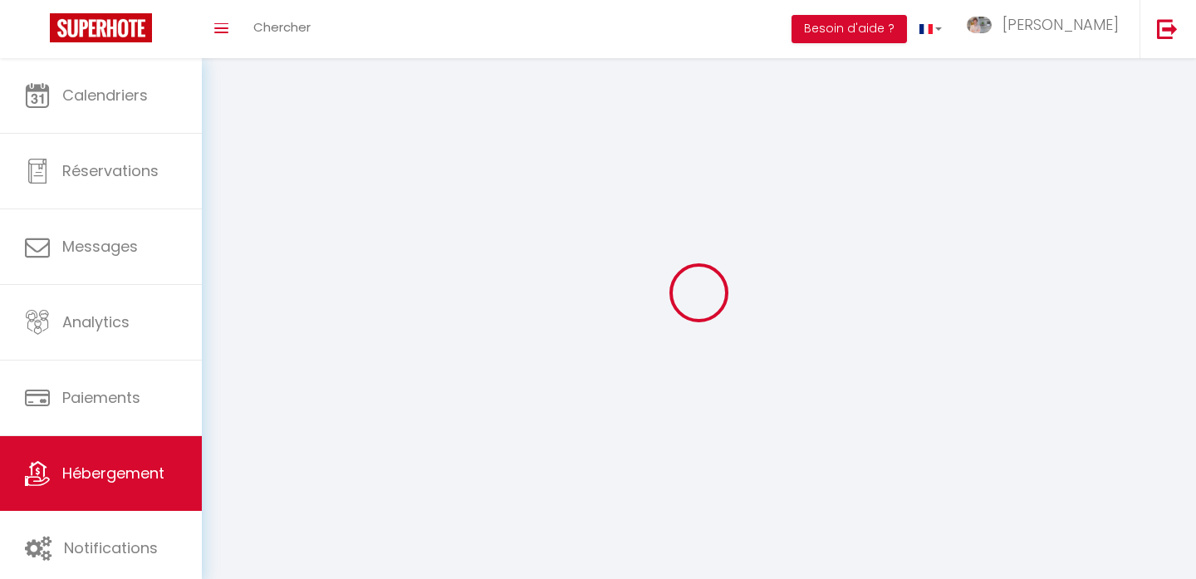
select select
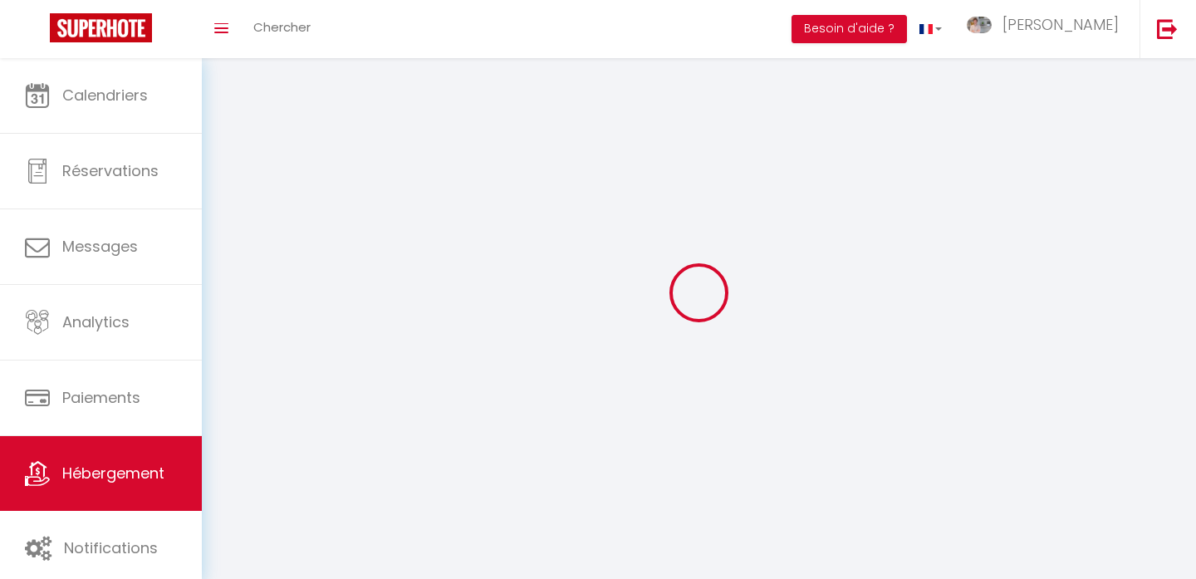
checkbox input "false"
select select
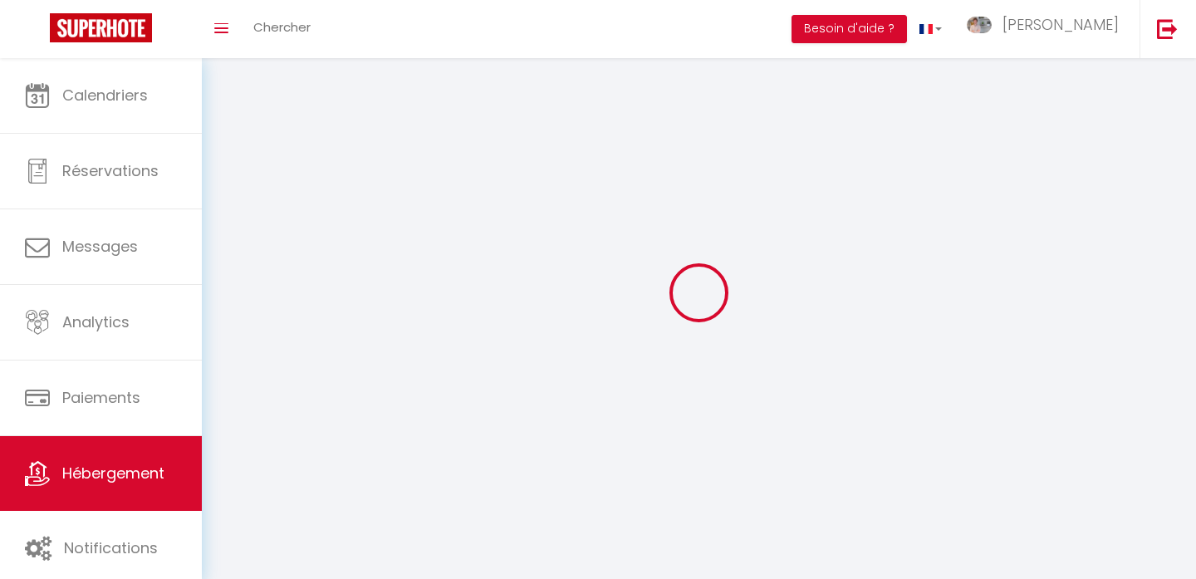
select select
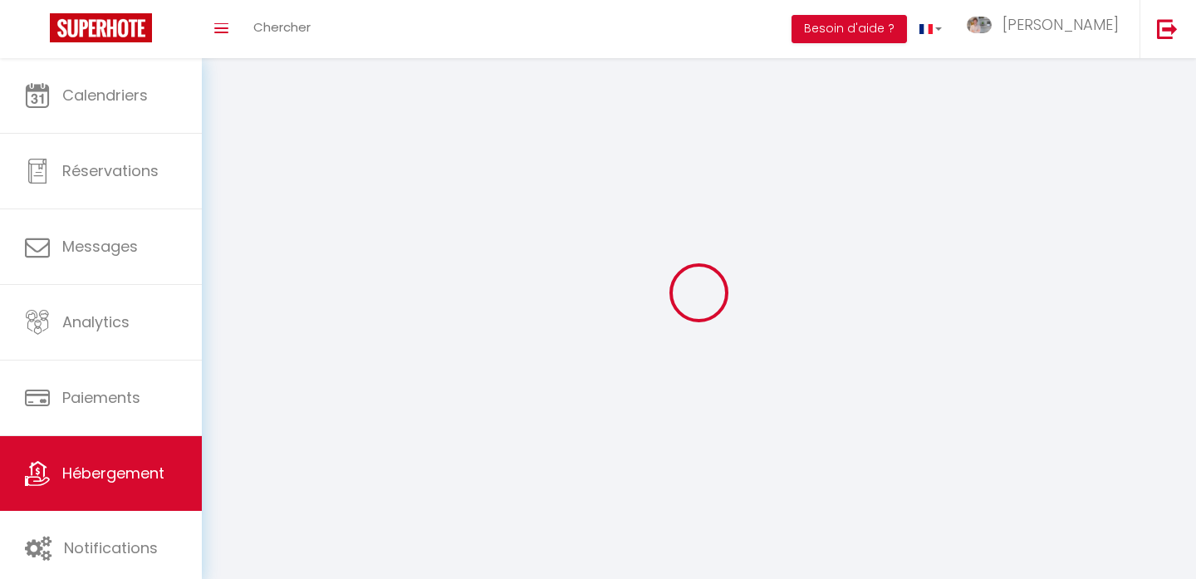
select select
checkbox input "false"
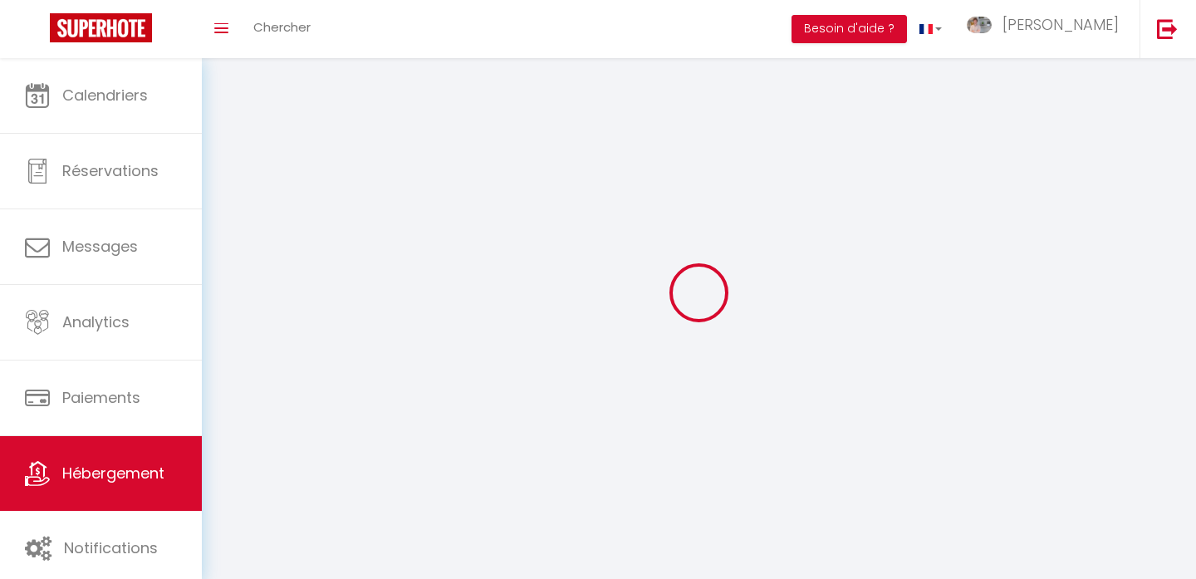
select select
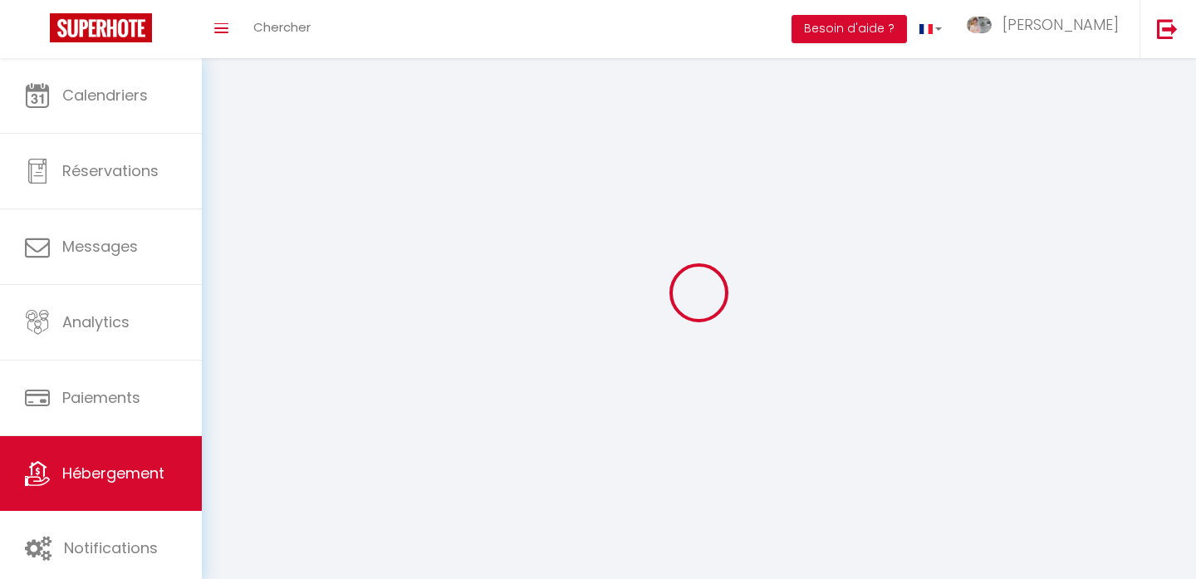
select select
checkbox input "false"
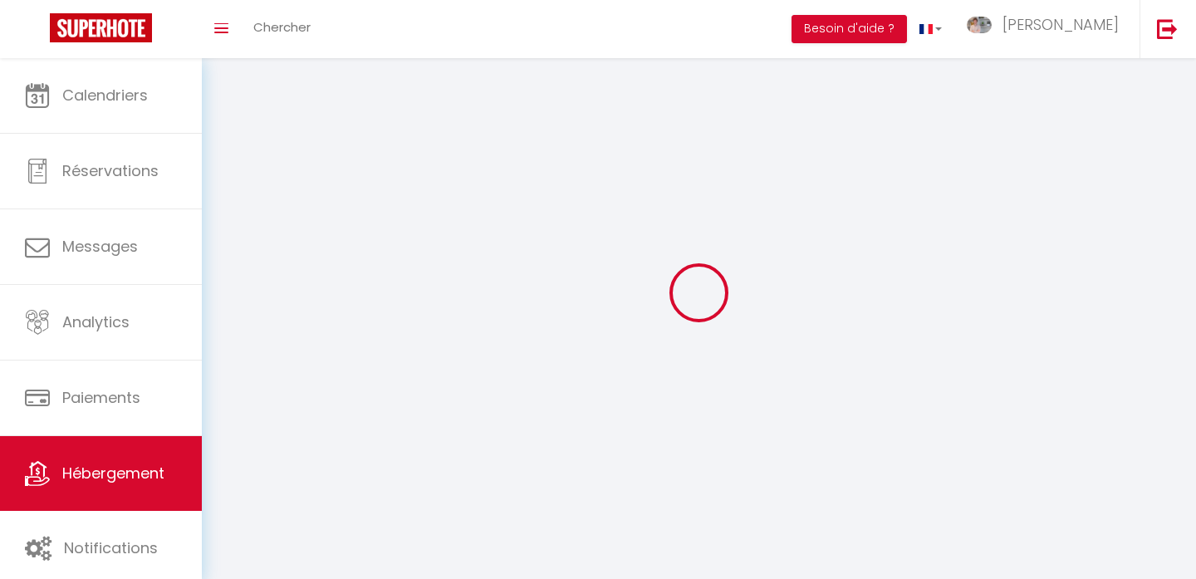
checkbox input "false"
select select
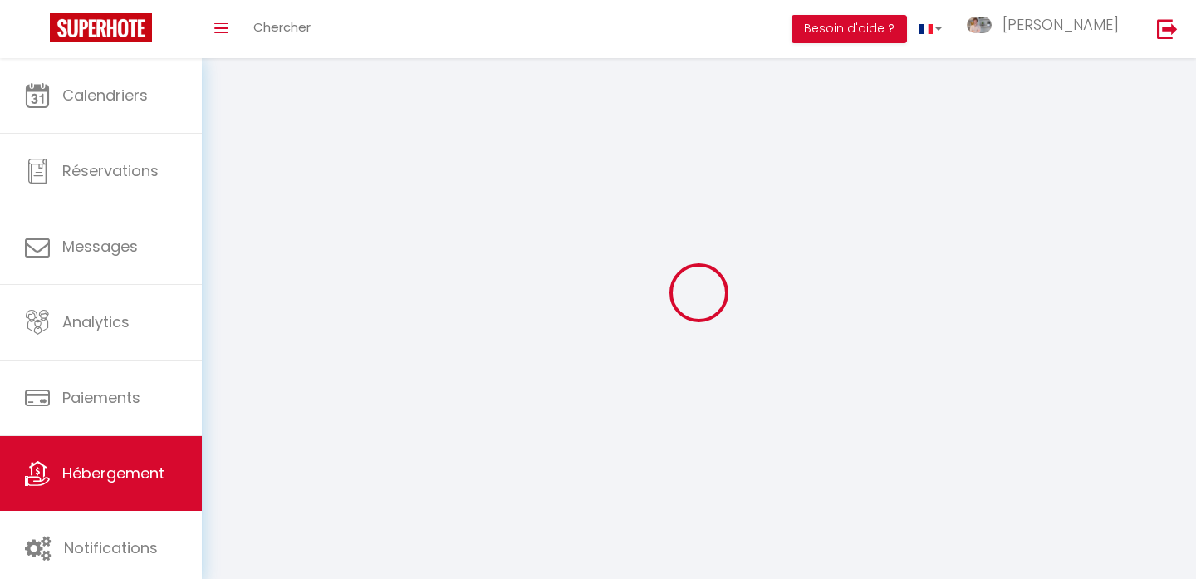
select select
checkbox input "false"
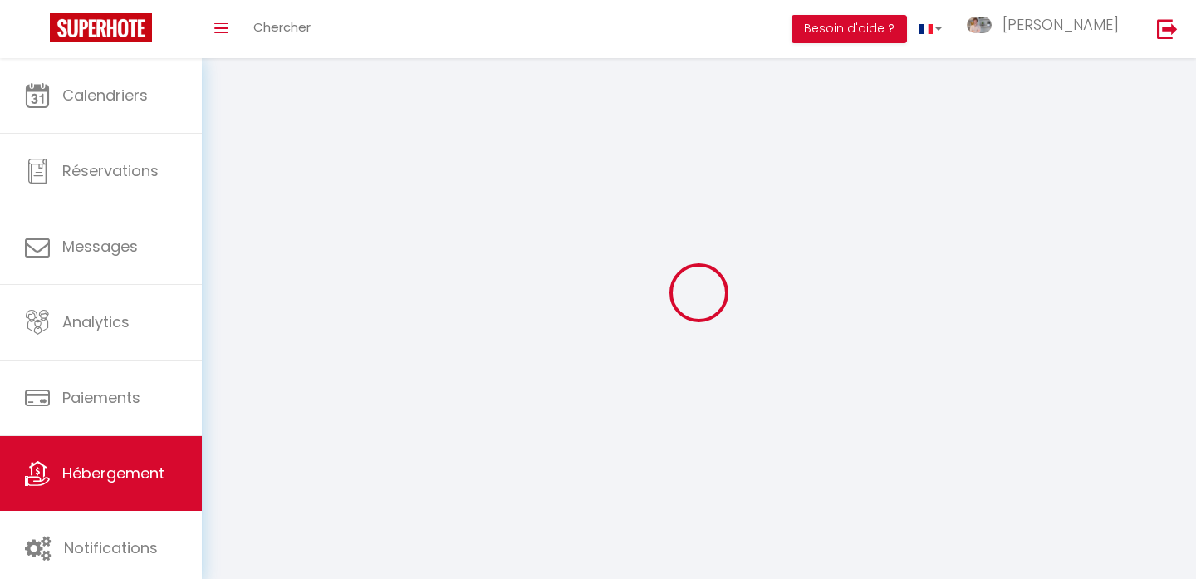
checkbox input "false"
select select
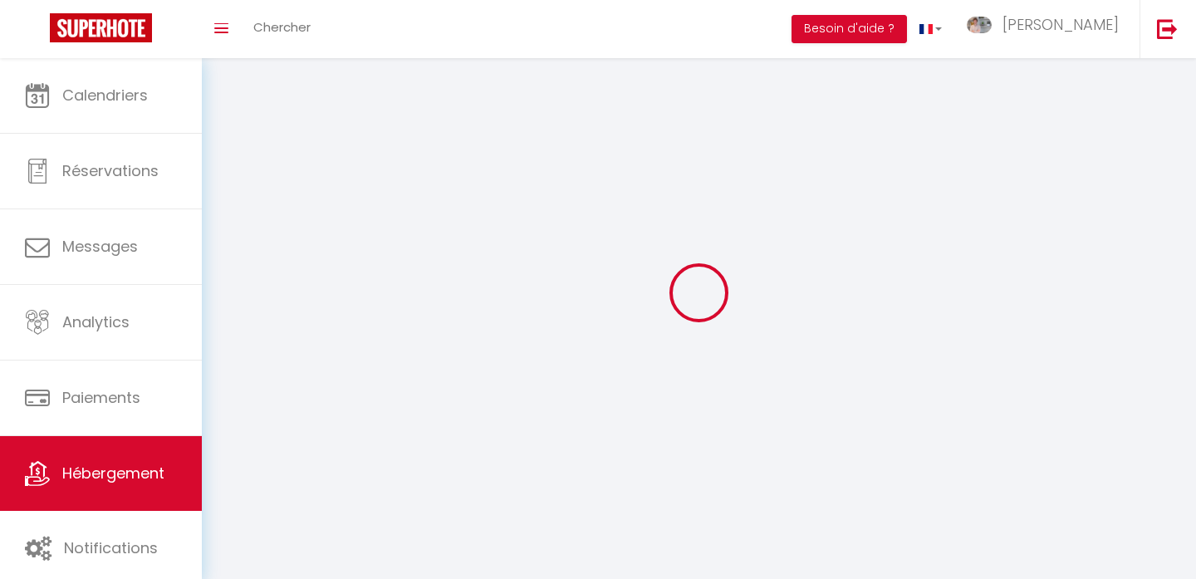
select select
checkbox input "false"
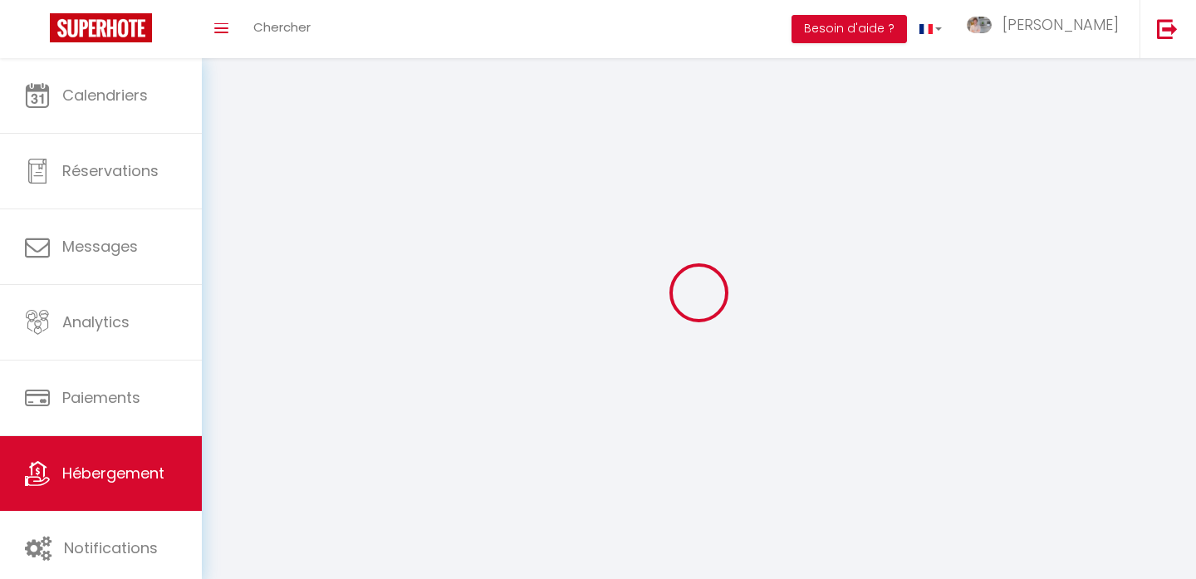
checkbox input "false"
select select
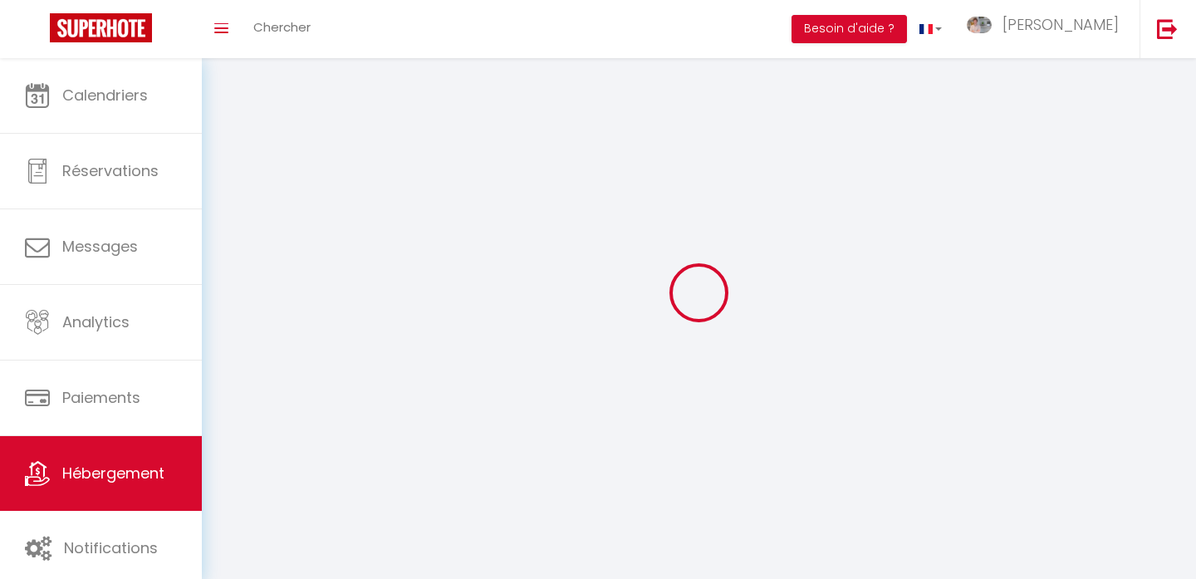
select select "1"
select select
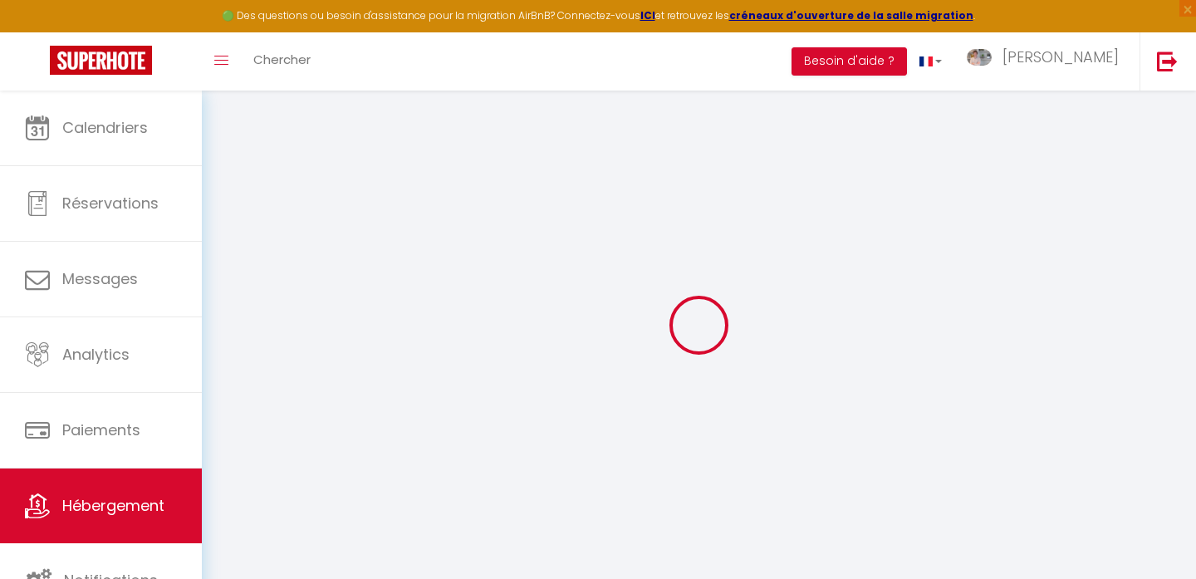
select select
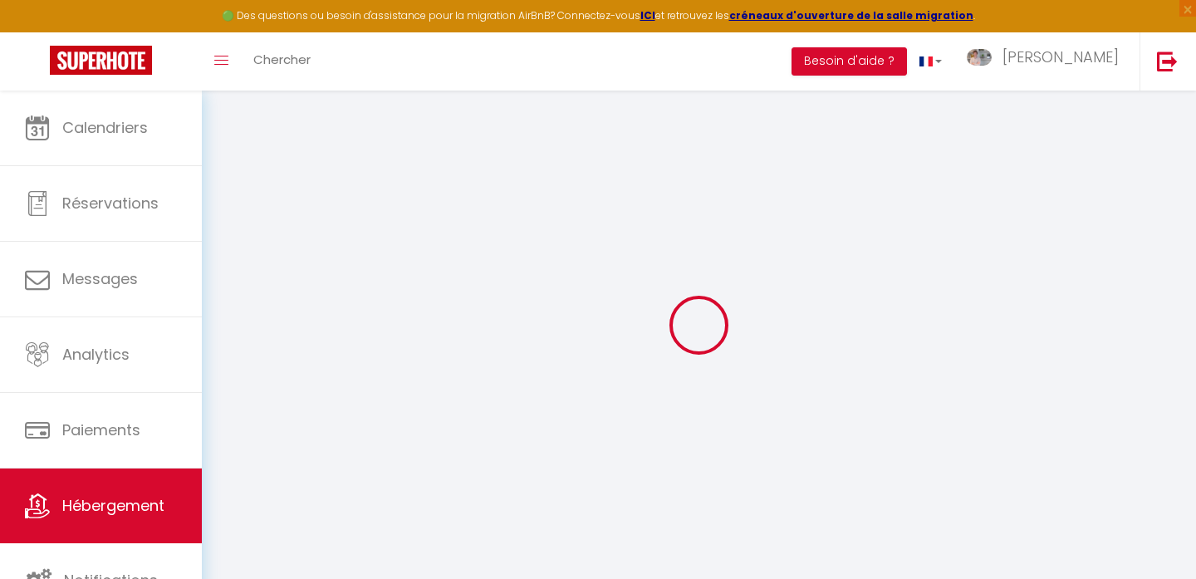
select select
checkbox input "false"
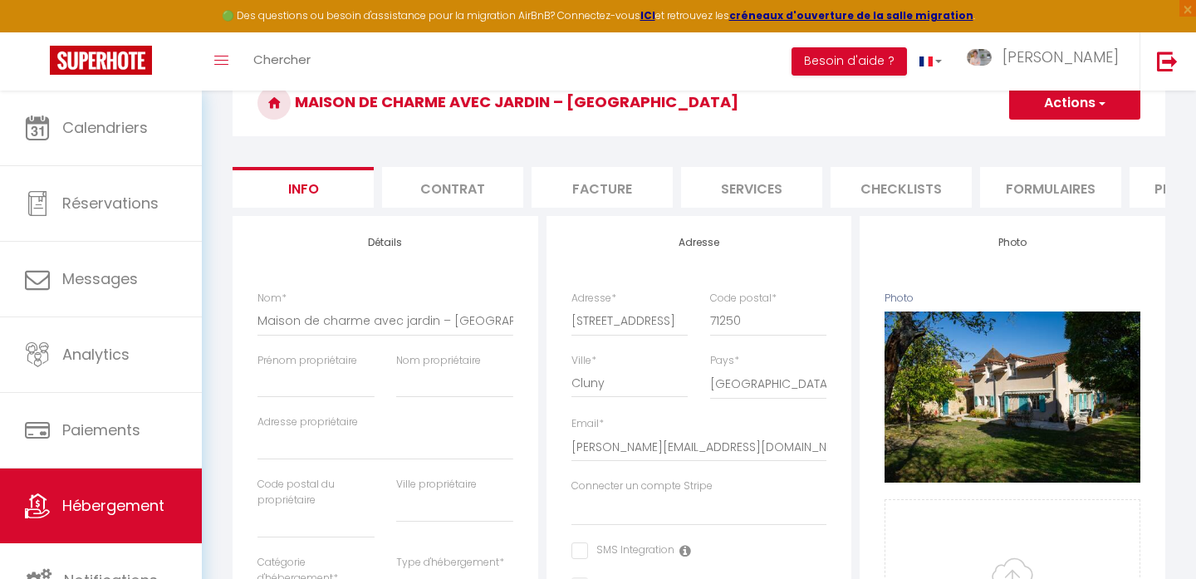
scroll to position [86, 0]
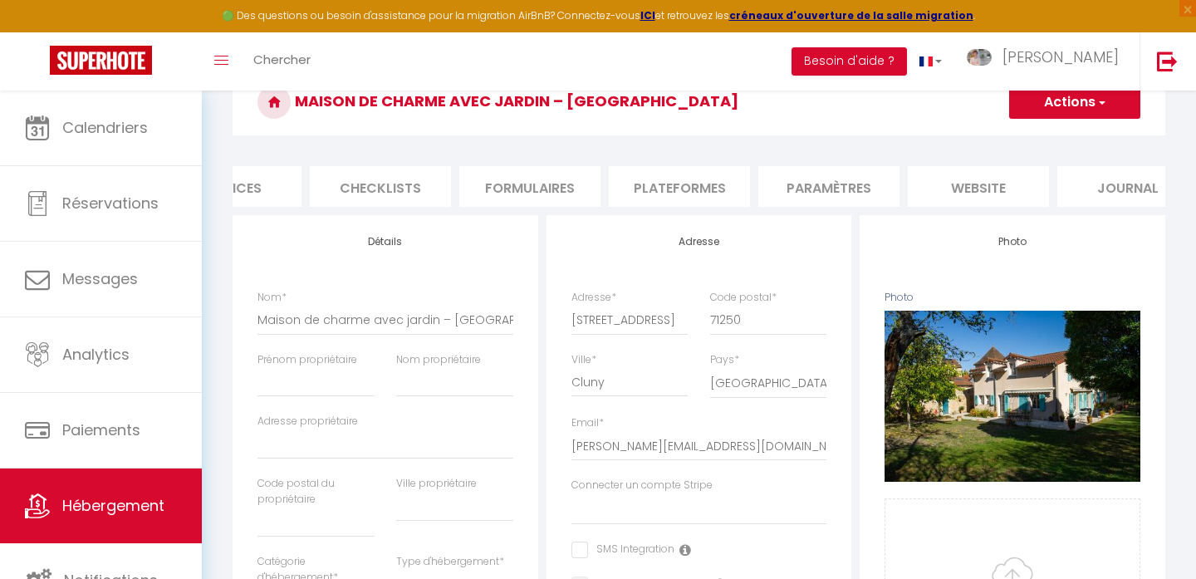
scroll to position [0, 562]
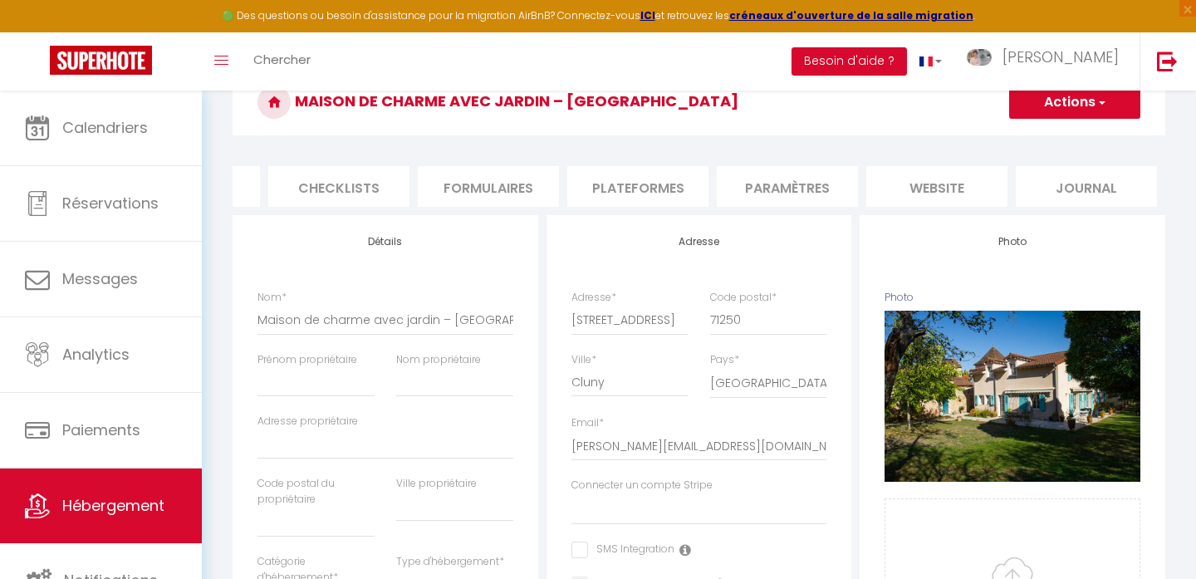
click at [970, 184] on li "website" at bounding box center [936, 186] width 141 height 41
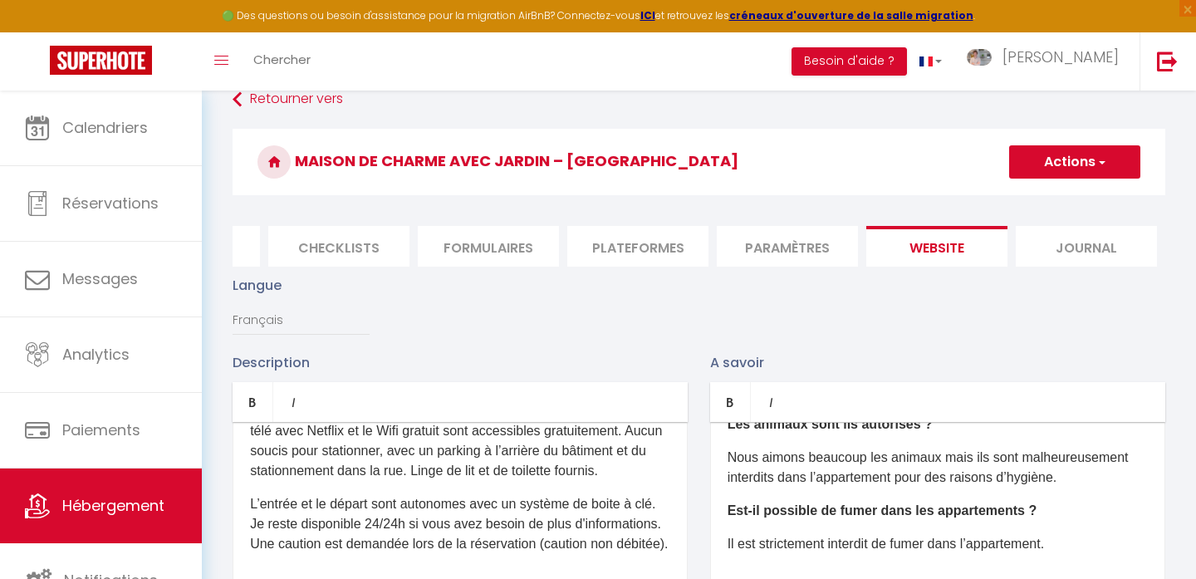
scroll to position [13, 0]
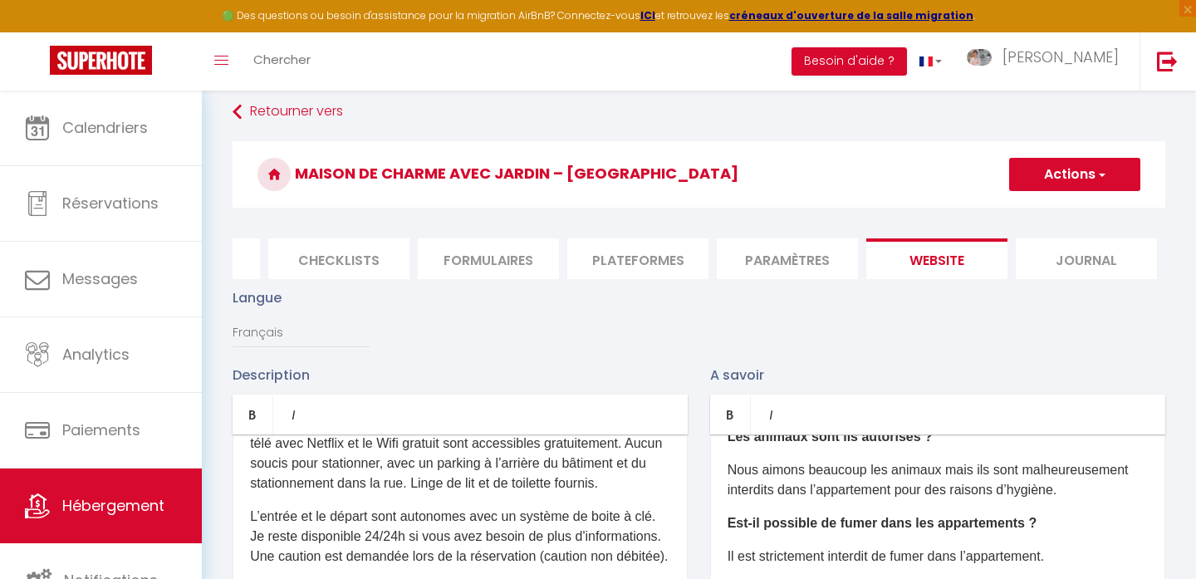
click at [794, 257] on li "Paramètres" at bounding box center [787, 258] width 141 height 41
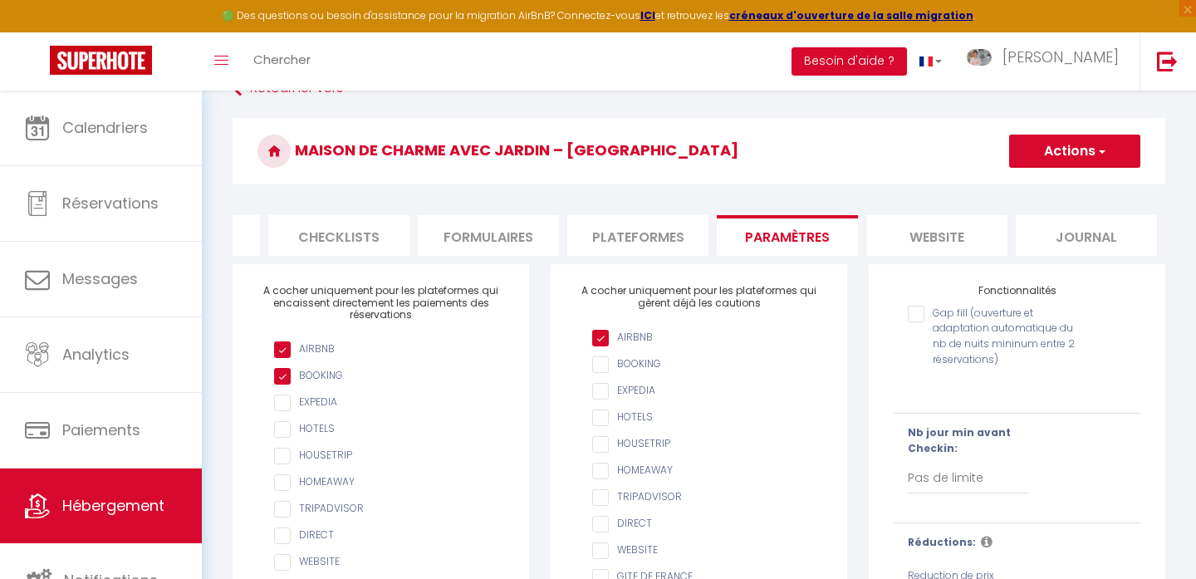
scroll to position [23, 0]
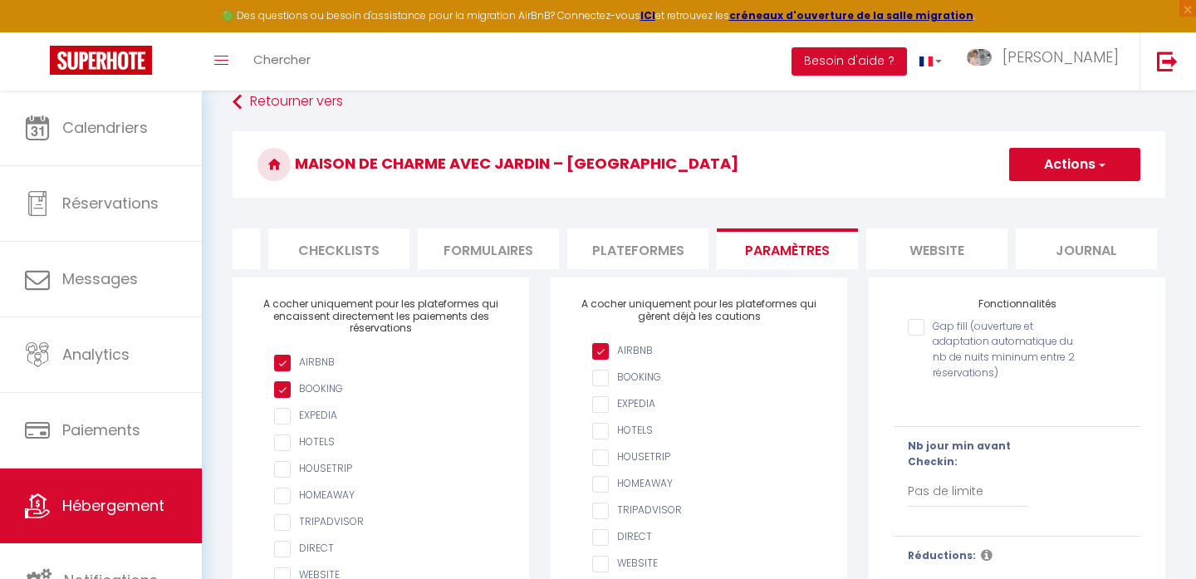
click at [919, 243] on li "website" at bounding box center [936, 248] width 141 height 41
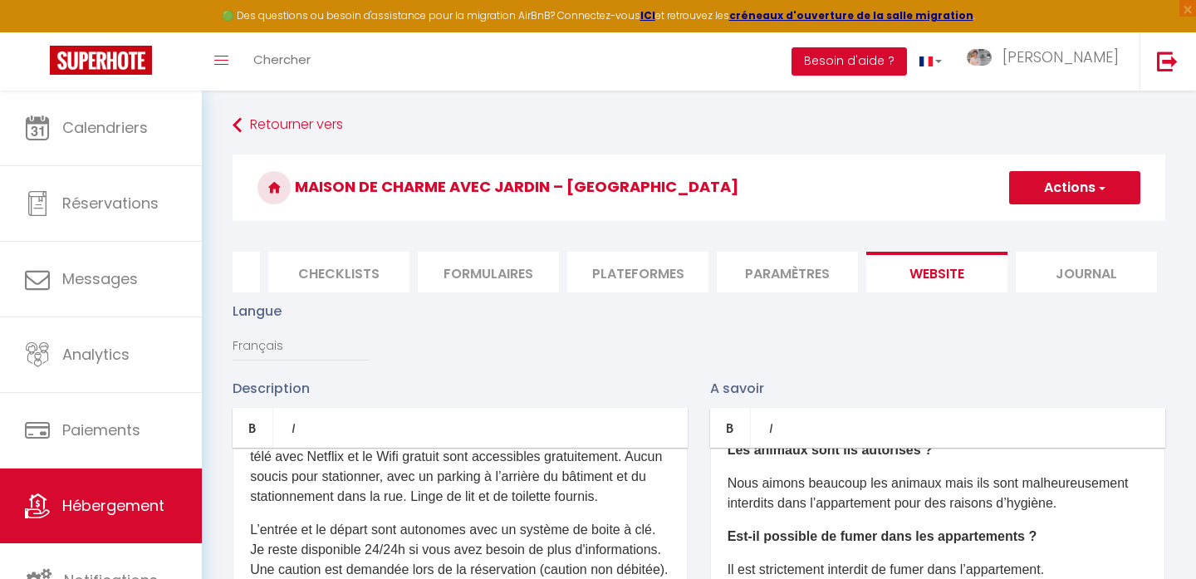
click at [768, 287] on li "Paramètres" at bounding box center [787, 272] width 141 height 41
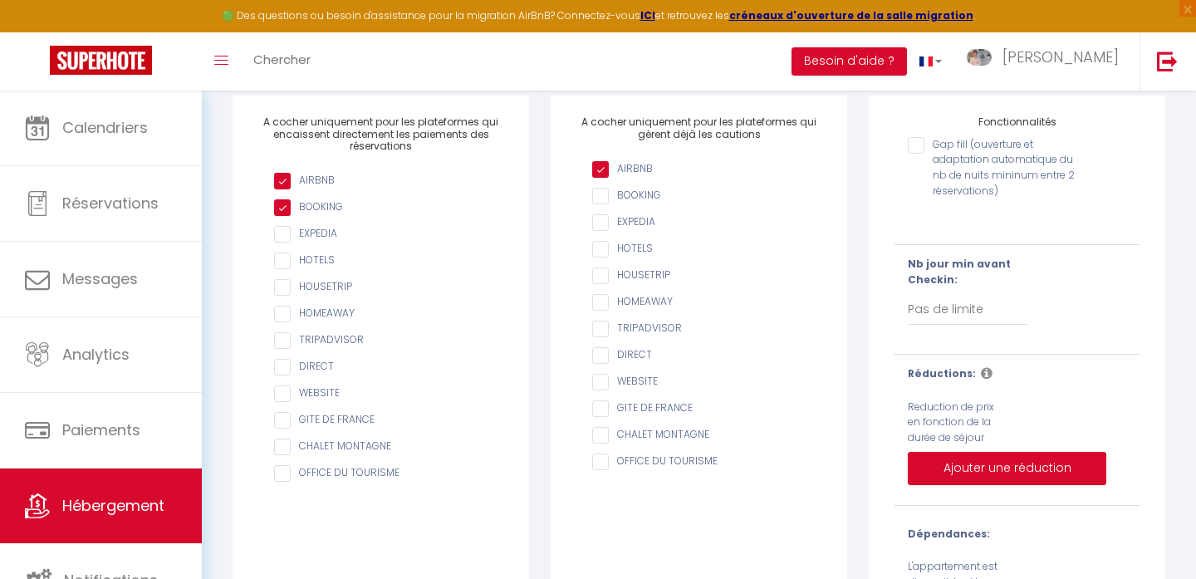
scroll to position [235, 0]
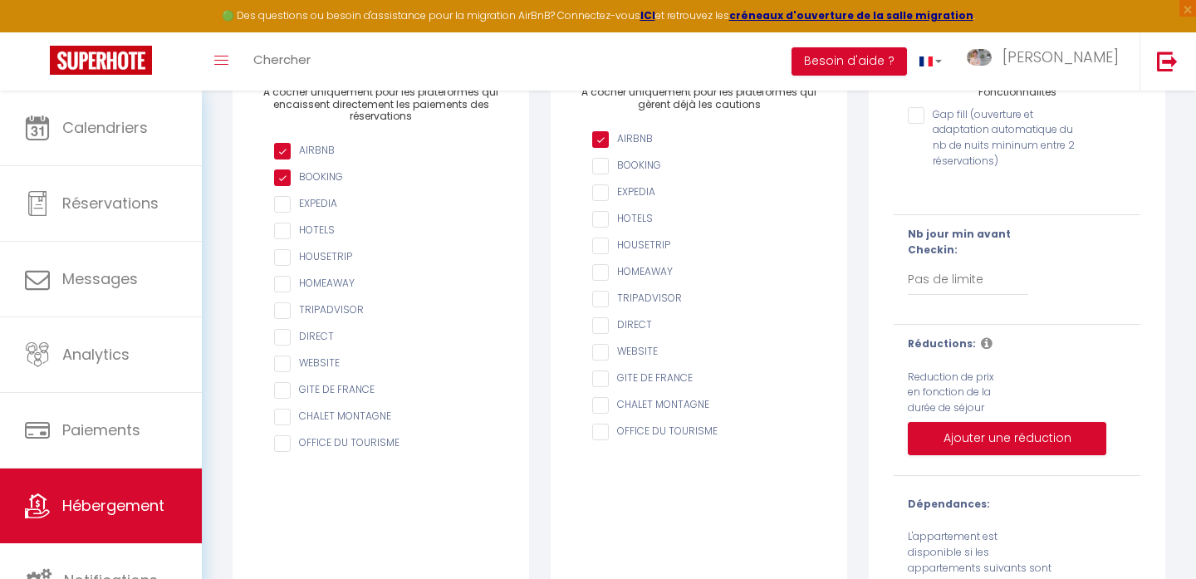
click at [324, 364] on input "checkbox" at bounding box center [389, 363] width 230 height 17
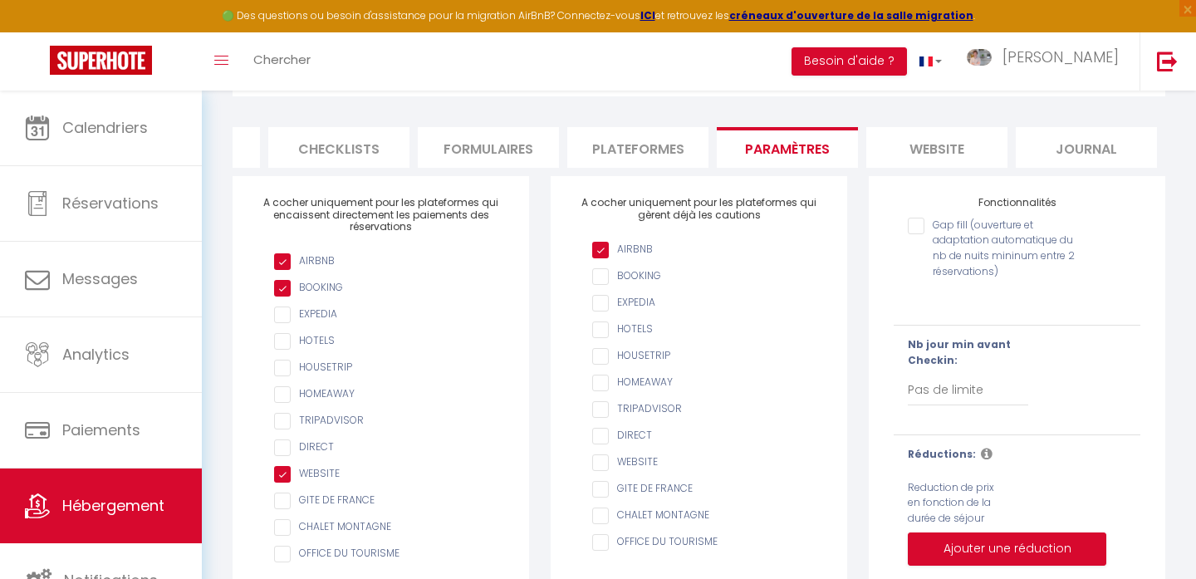
scroll to position [127, 0]
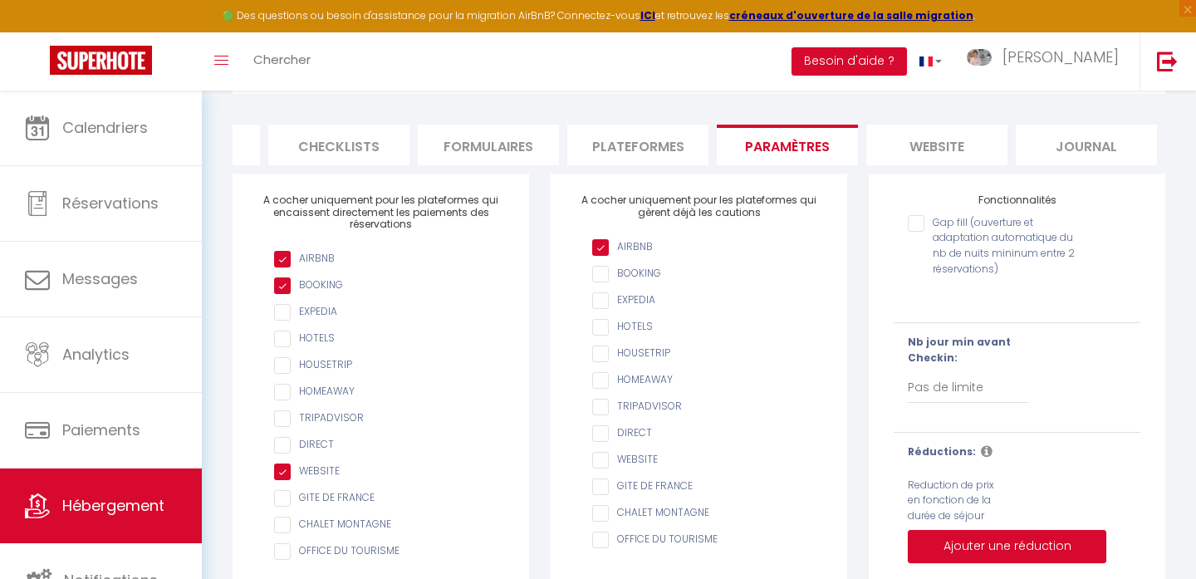
click at [302, 473] on input "checkbox" at bounding box center [389, 471] width 230 height 17
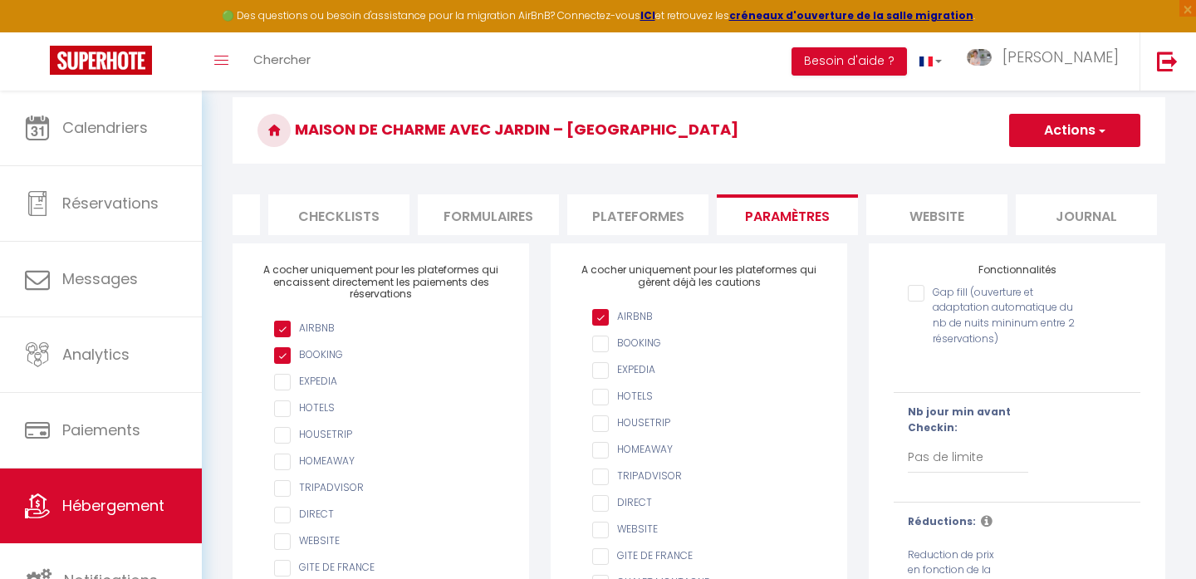
scroll to position [0, 0]
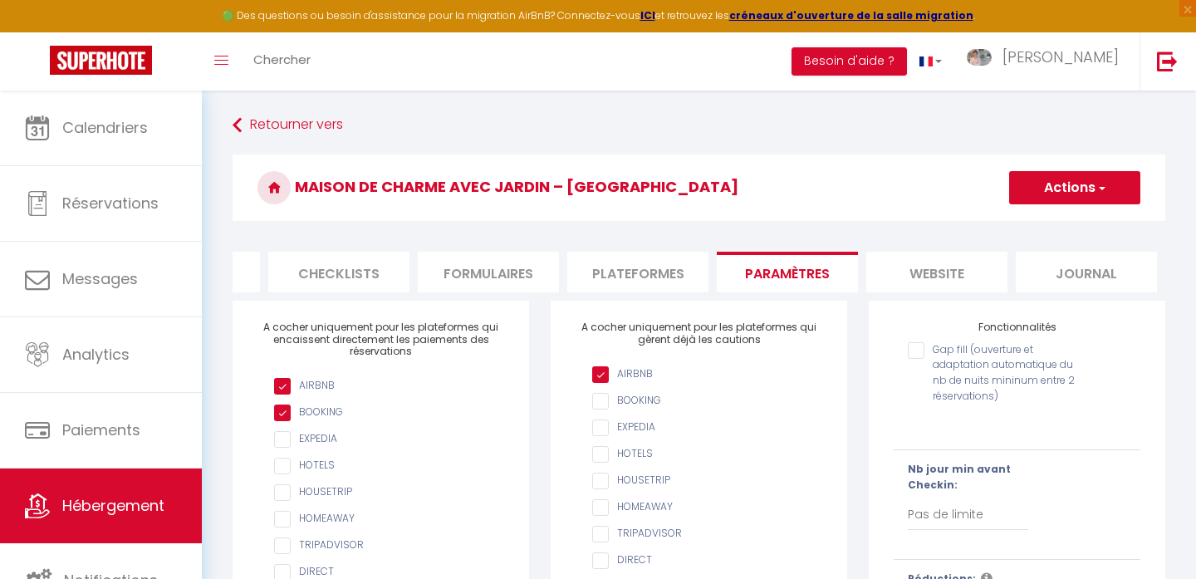
click at [897, 275] on li "website" at bounding box center [936, 272] width 141 height 41
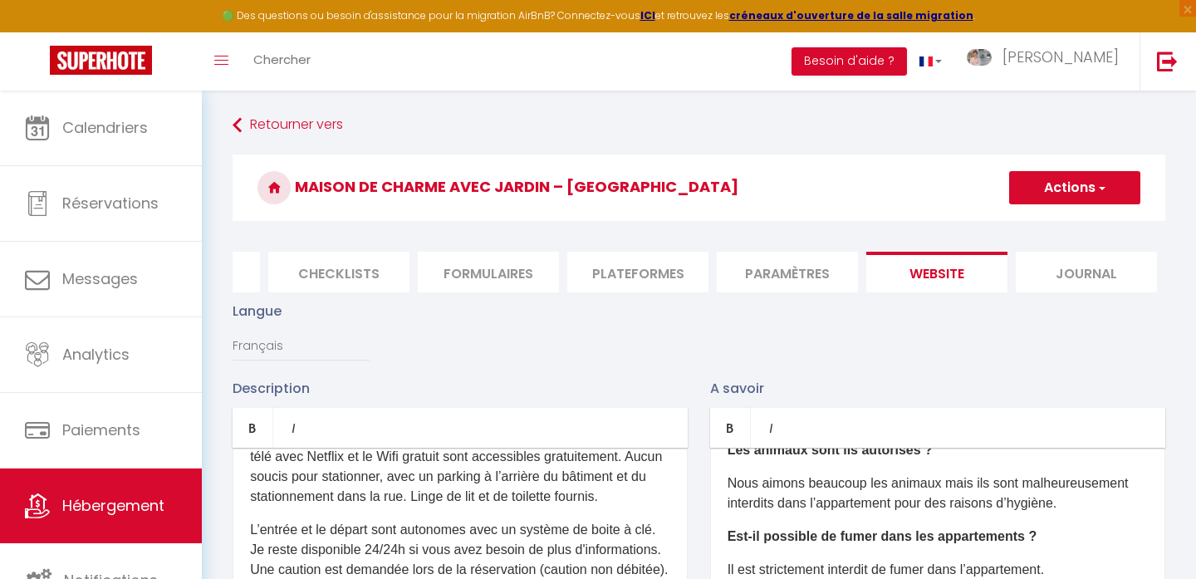
click at [1057, 197] on button "Actions" at bounding box center [1074, 187] width 131 height 33
click at [1050, 225] on input "Enregistrer" at bounding box center [1055, 224] width 61 height 17
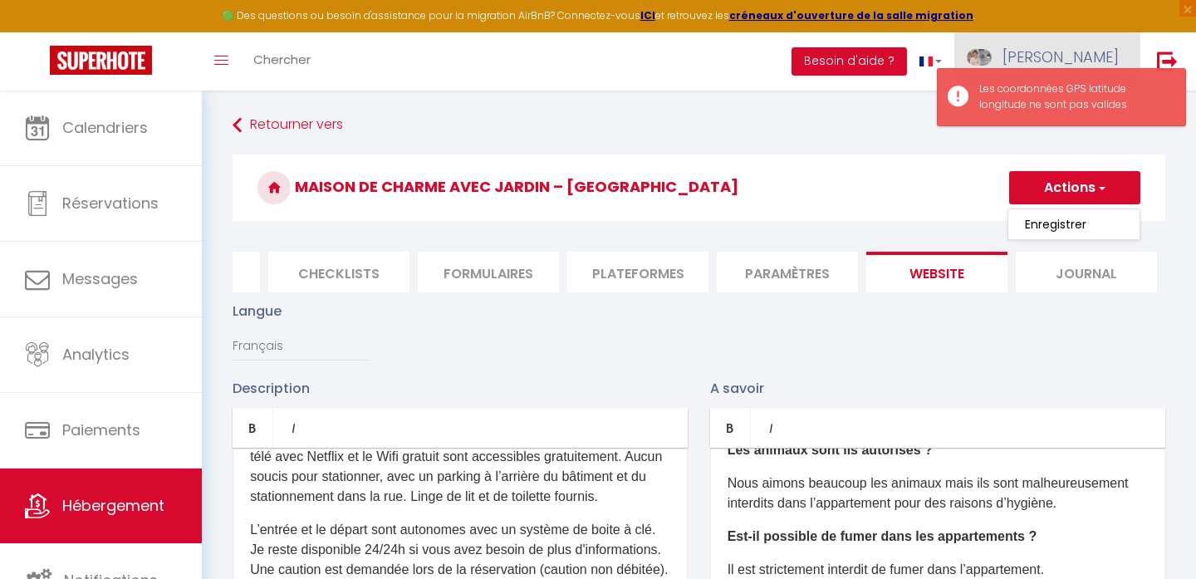
click at [1068, 48] on span "Morgan" at bounding box center [1061, 57] width 116 height 21
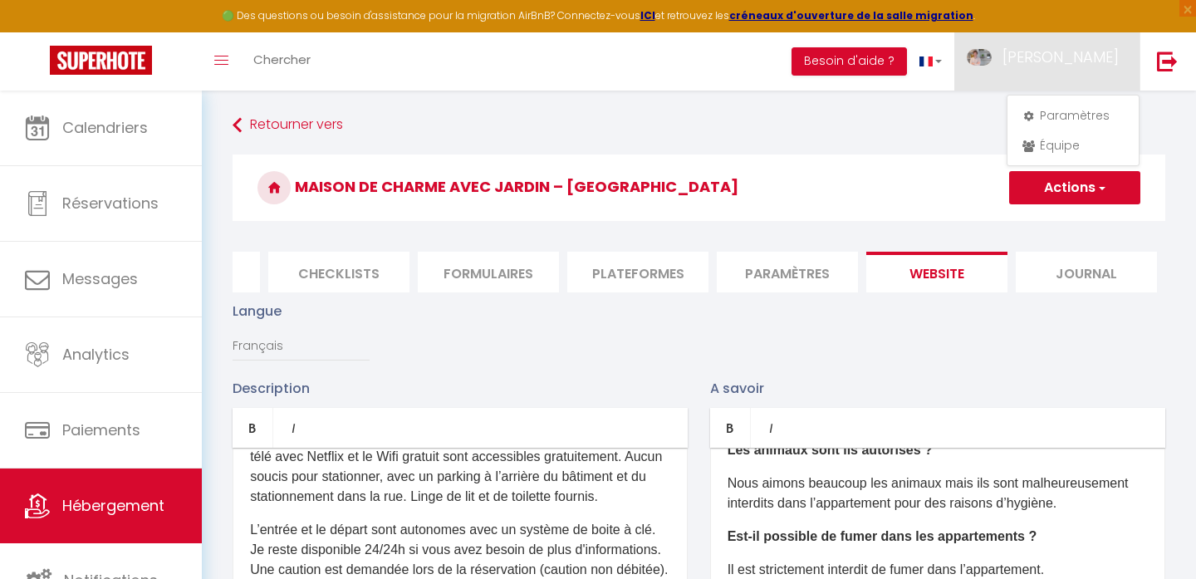
click at [826, 360] on div "Langue Français Anglais Portugais Espagnol Italien" at bounding box center [699, 339] width 954 height 77
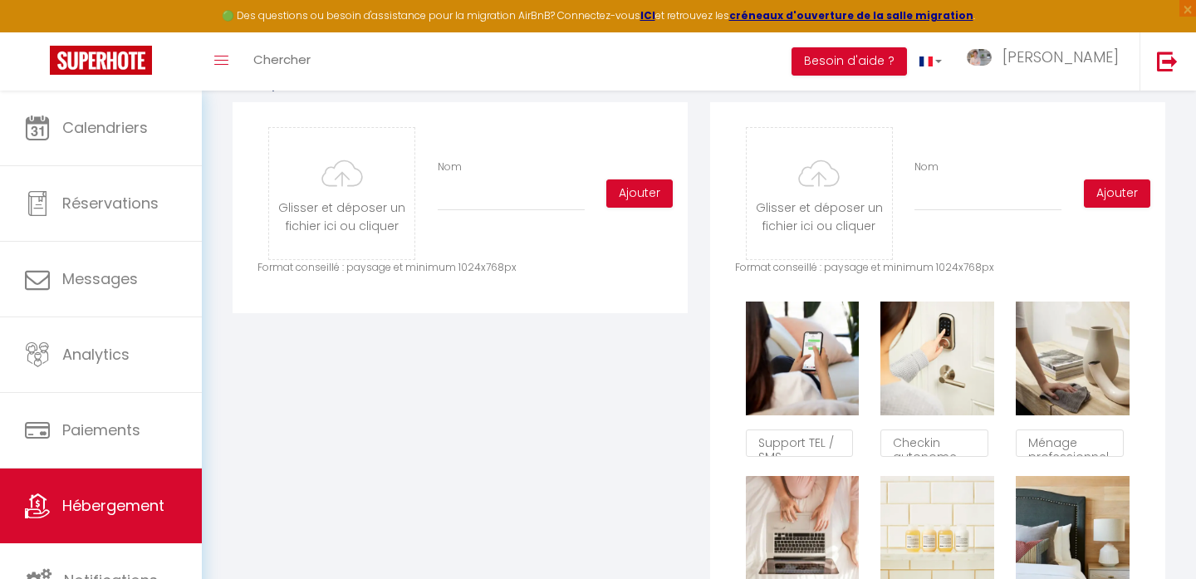
scroll to position [1655, 0]
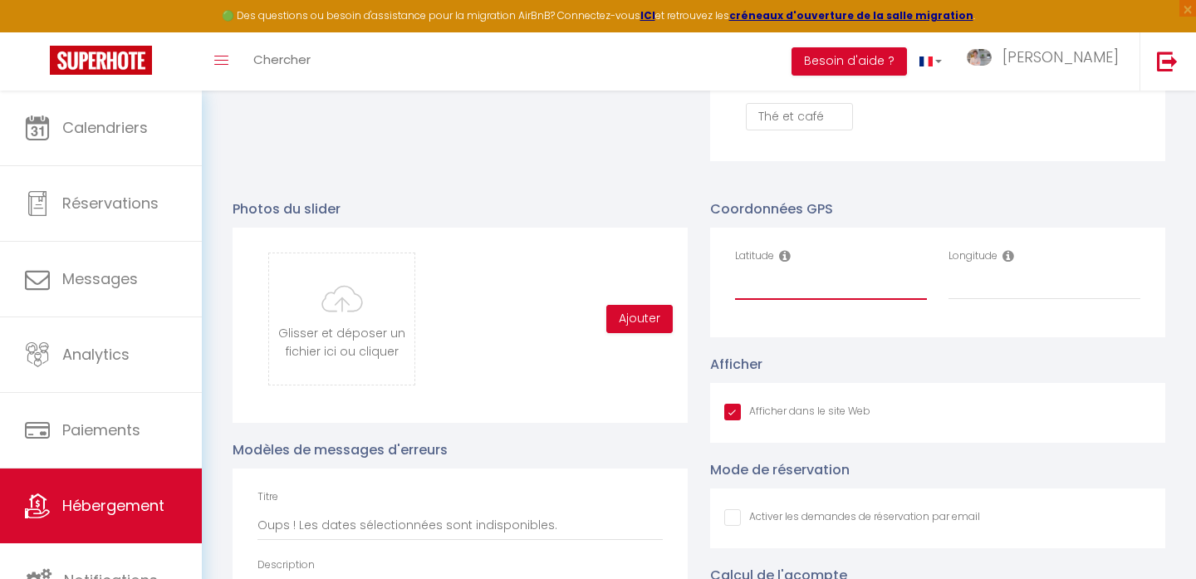
click at [800, 276] on input "Latitude" at bounding box center [831, 285] width 192 height 30
click at [796, 278] on input "Latitude" at bounding box center [831, 285] width 192 height 30
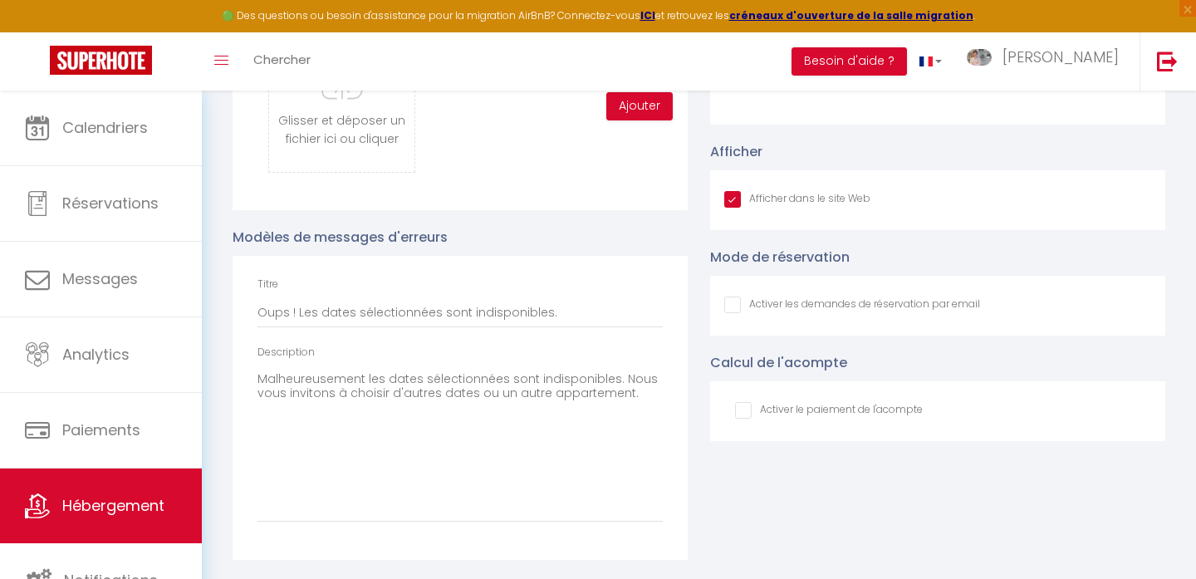
click at [729, 307] on input "Afficher dans le site Web" at bounding box center [852, 305] width 256 height 17
click at [743, 409] on input "checkbox" at bounding box center [829, 410] width 188 height 17
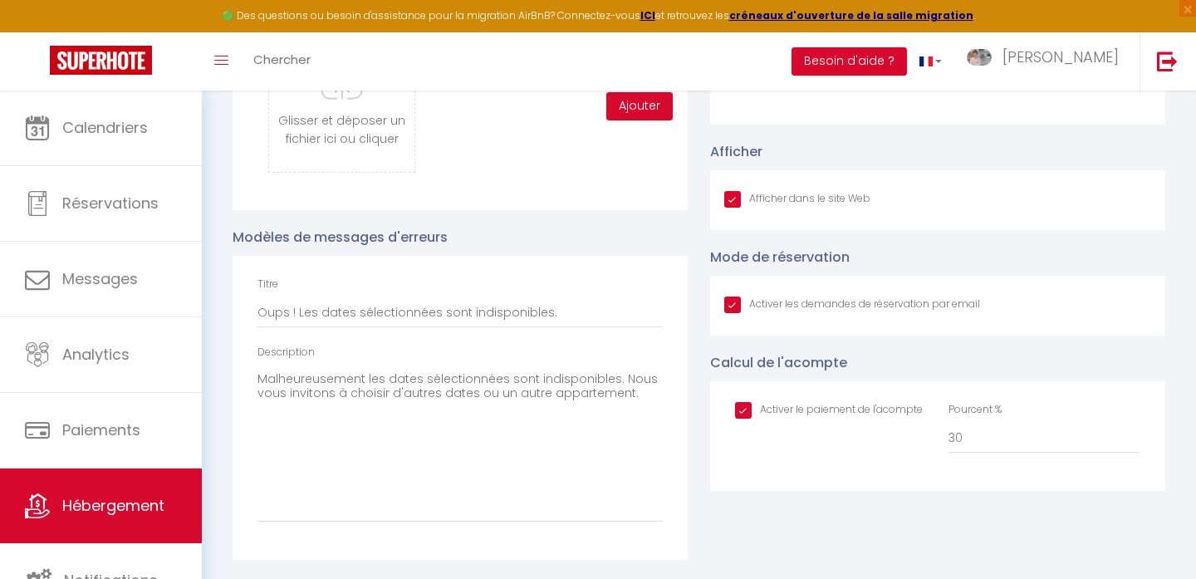
click at [743, 409] on input "checkbox" at bounding box center [829, 410] width 188 height 17
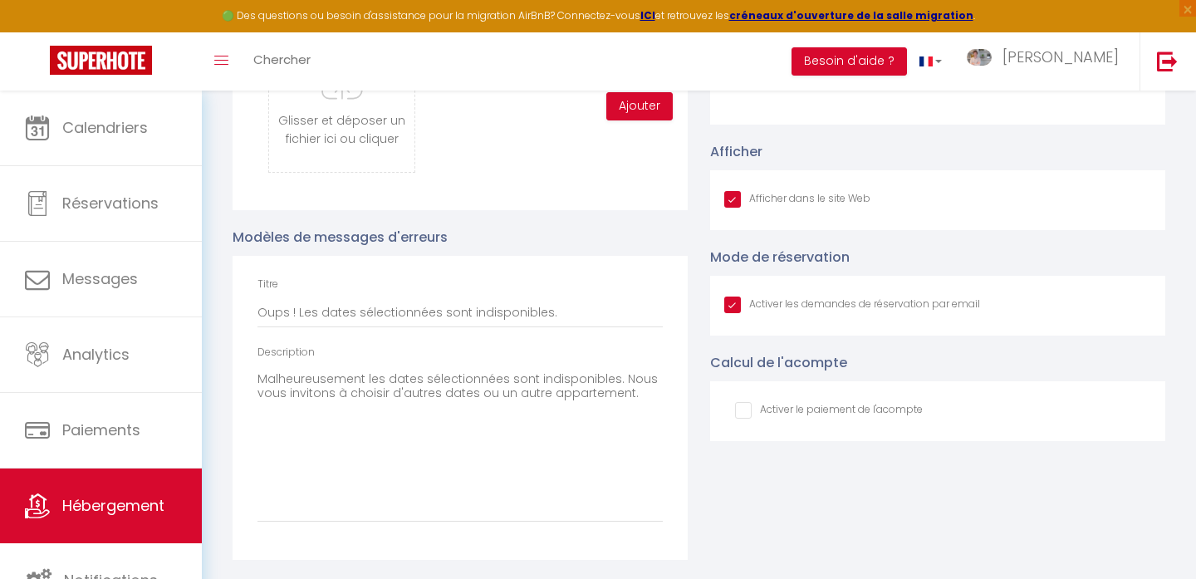
click at [743, 409] on input "checkbox" at bounding box center [829, 410] width 188 height 17
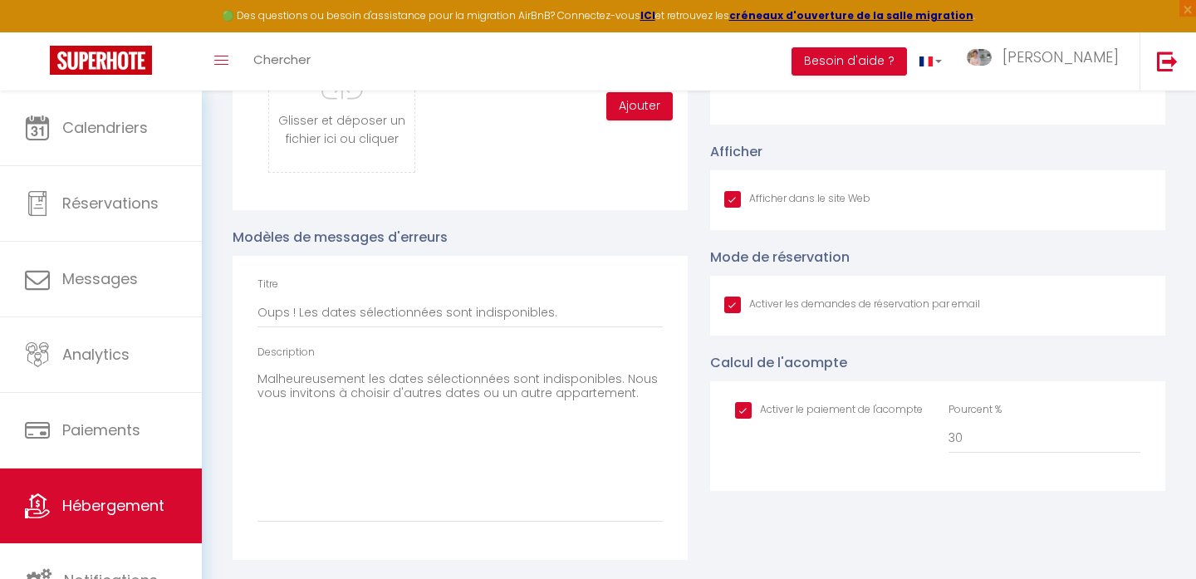
click at [743, 409] on input "checkbox" at bounding box center [829, 410] width 188 height 17
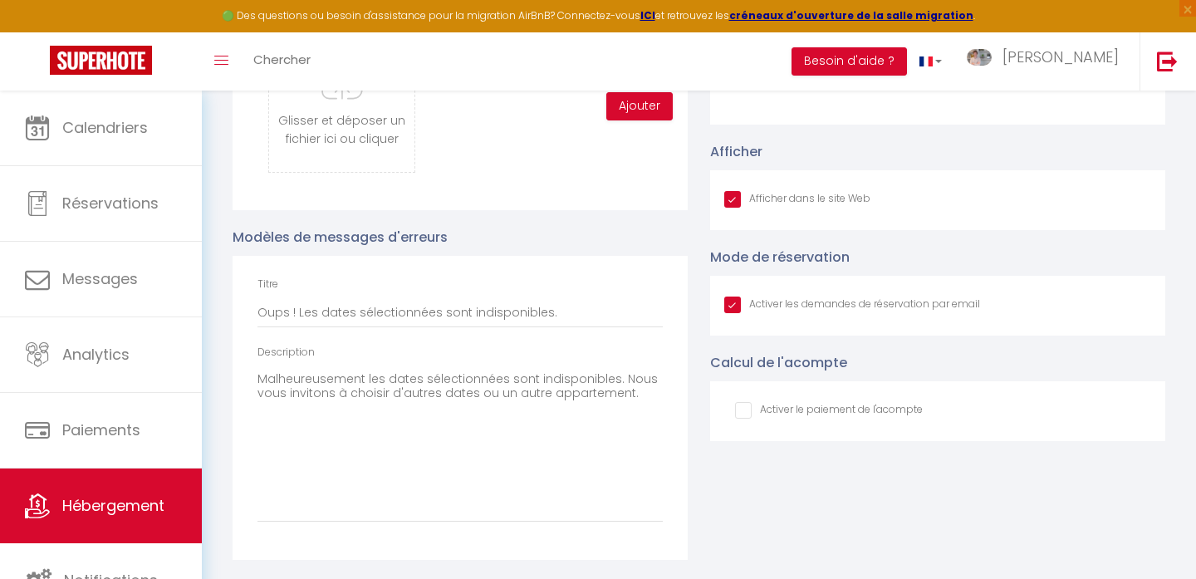
click at [734, 405] on div "Activer le paiement de l'acompte" at bounding box center [830, 411] width 213 height 18
click at [748, 411] on input "checkbox" at bounding box center [829, 410] width 188 height 17
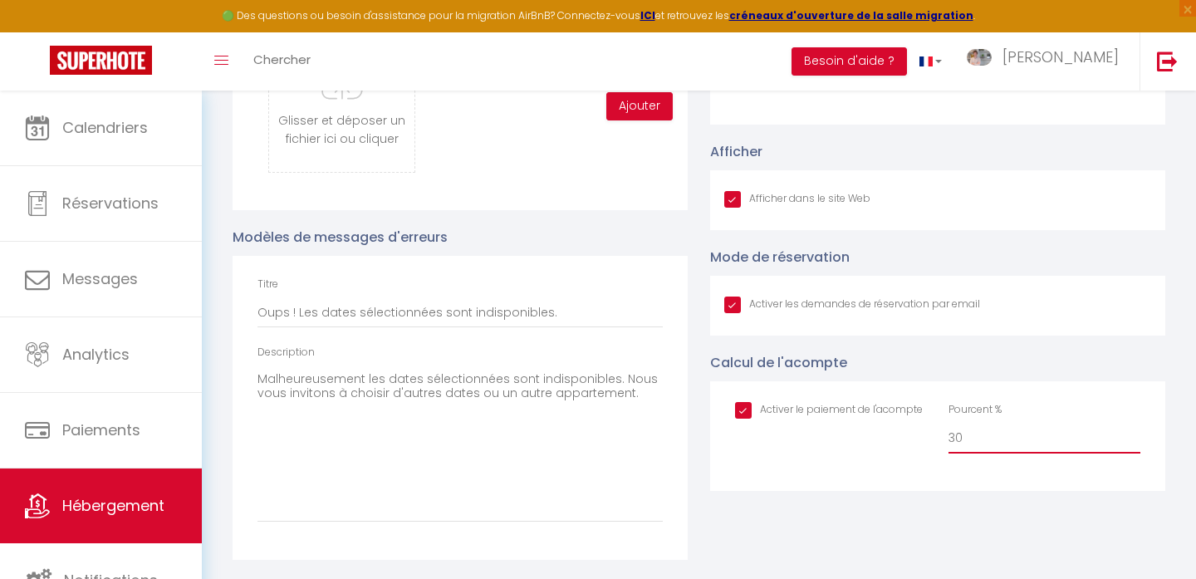
click at [985, 436] on input "30" at bounding box center [1045, 439] width 192 height 30
click at [909, 507] on div "Coordonnées GPS Latitude Longitude Afficher Afficher dans le site Web Mode de r…" at bounding box center [938, 264] width 478 height 591
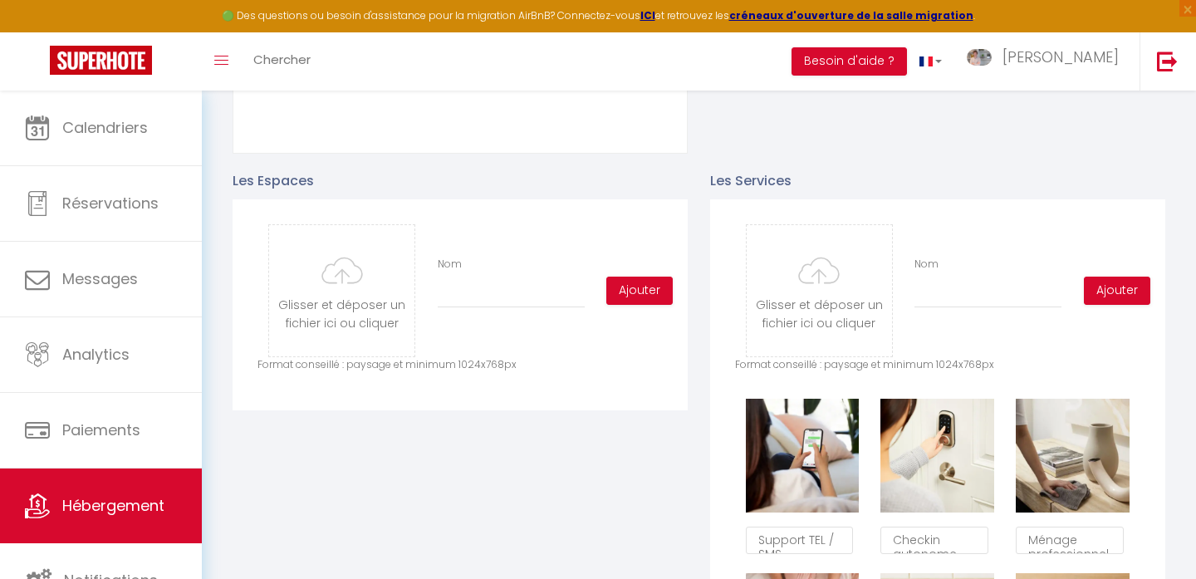
scroll to position [681, 0]
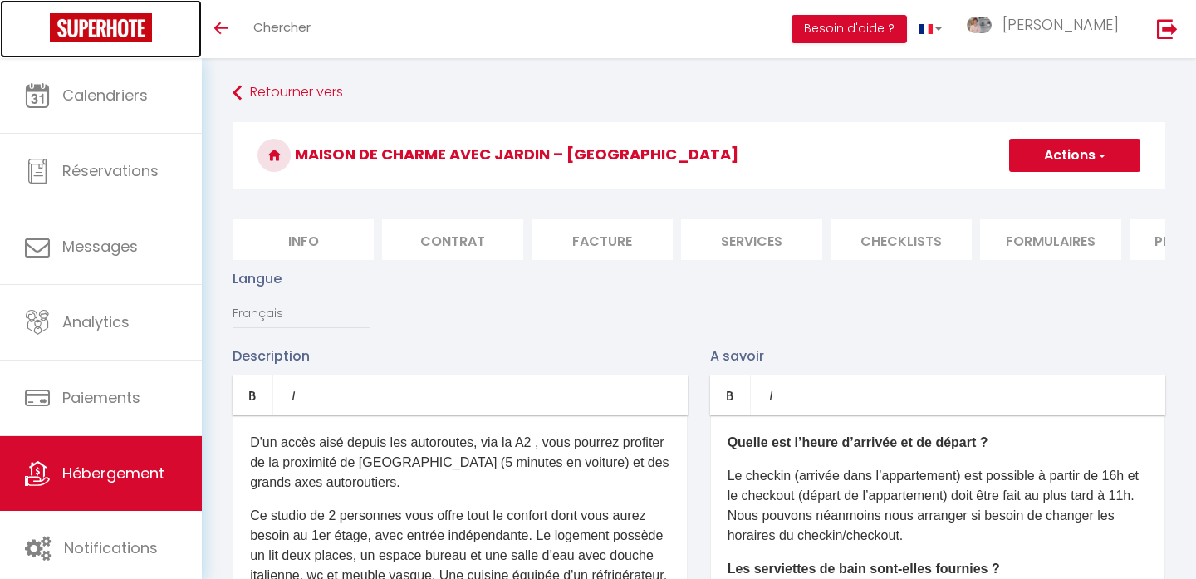
click at [138, 39] on img at bounding box center [101, 27] width 102 height 29
